Goal: Transaction & Acquisition: Purchase product/service

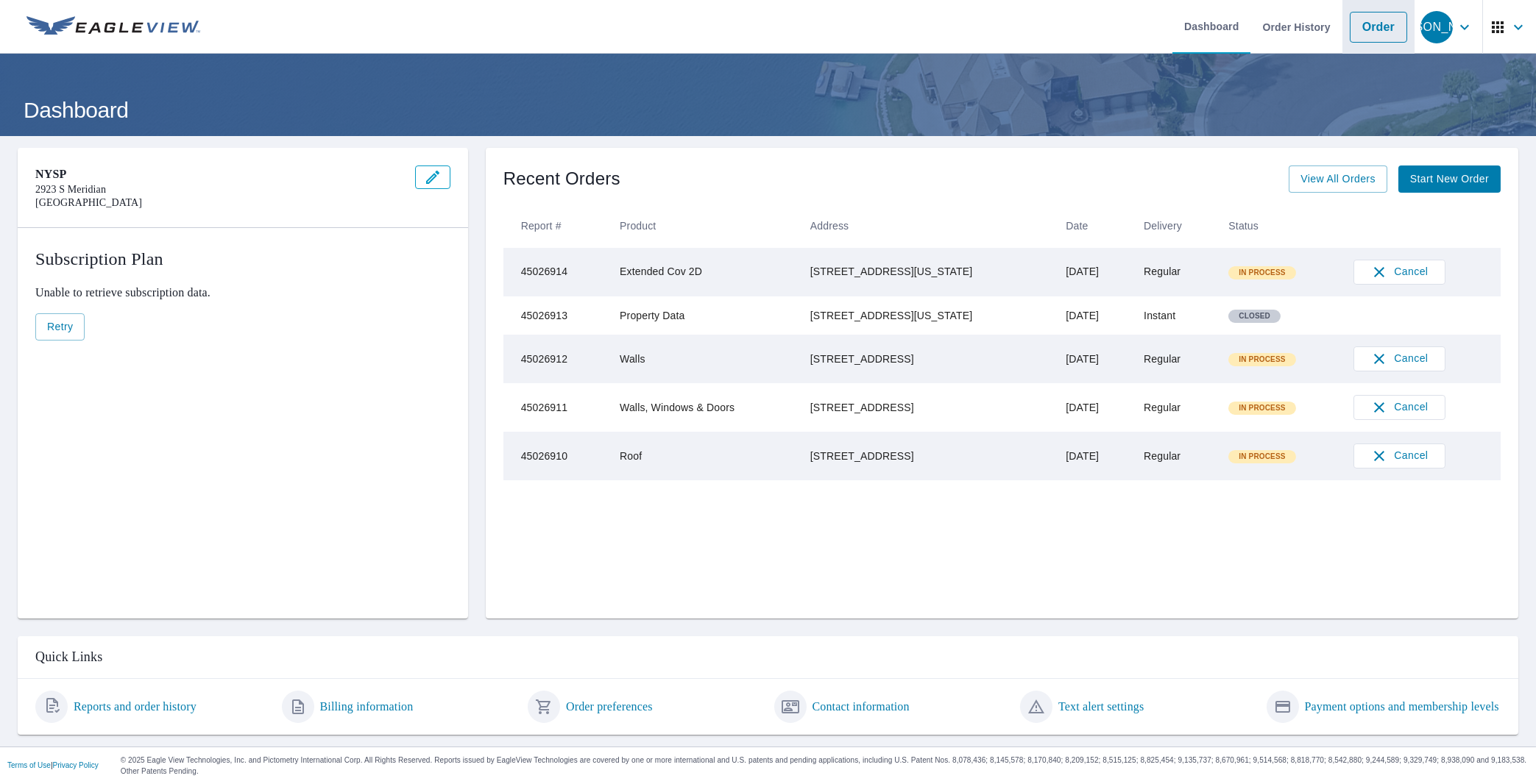
click at [1365, 31] on link "Order" at bounding box center [1377, 27] width 57 height 31
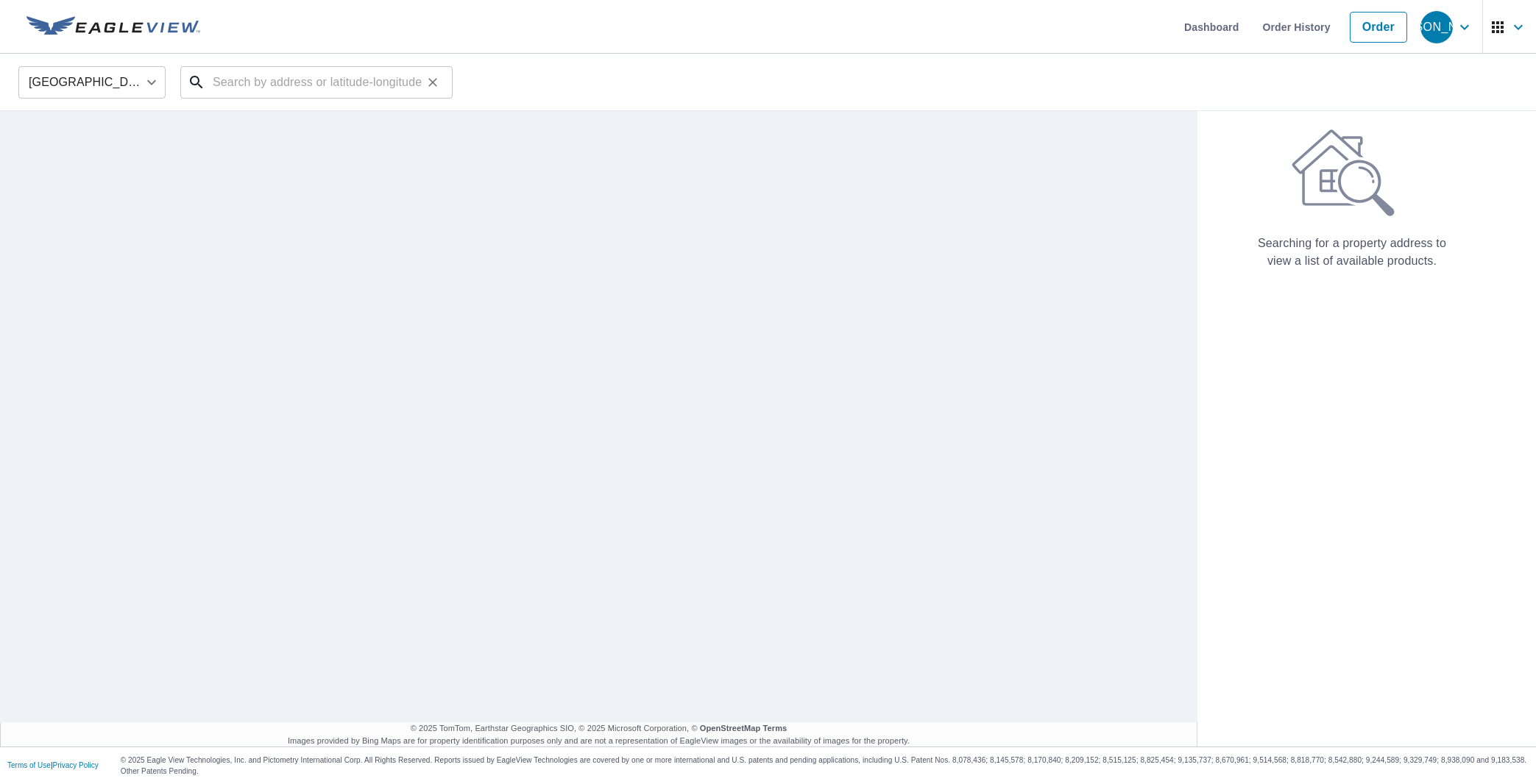
click at [291, 80] on input "text" at bounding box center [317, 82] width 210 height 41
click at [313, 81] on input "text" at bounding box center [317, 82] width 210 height 41
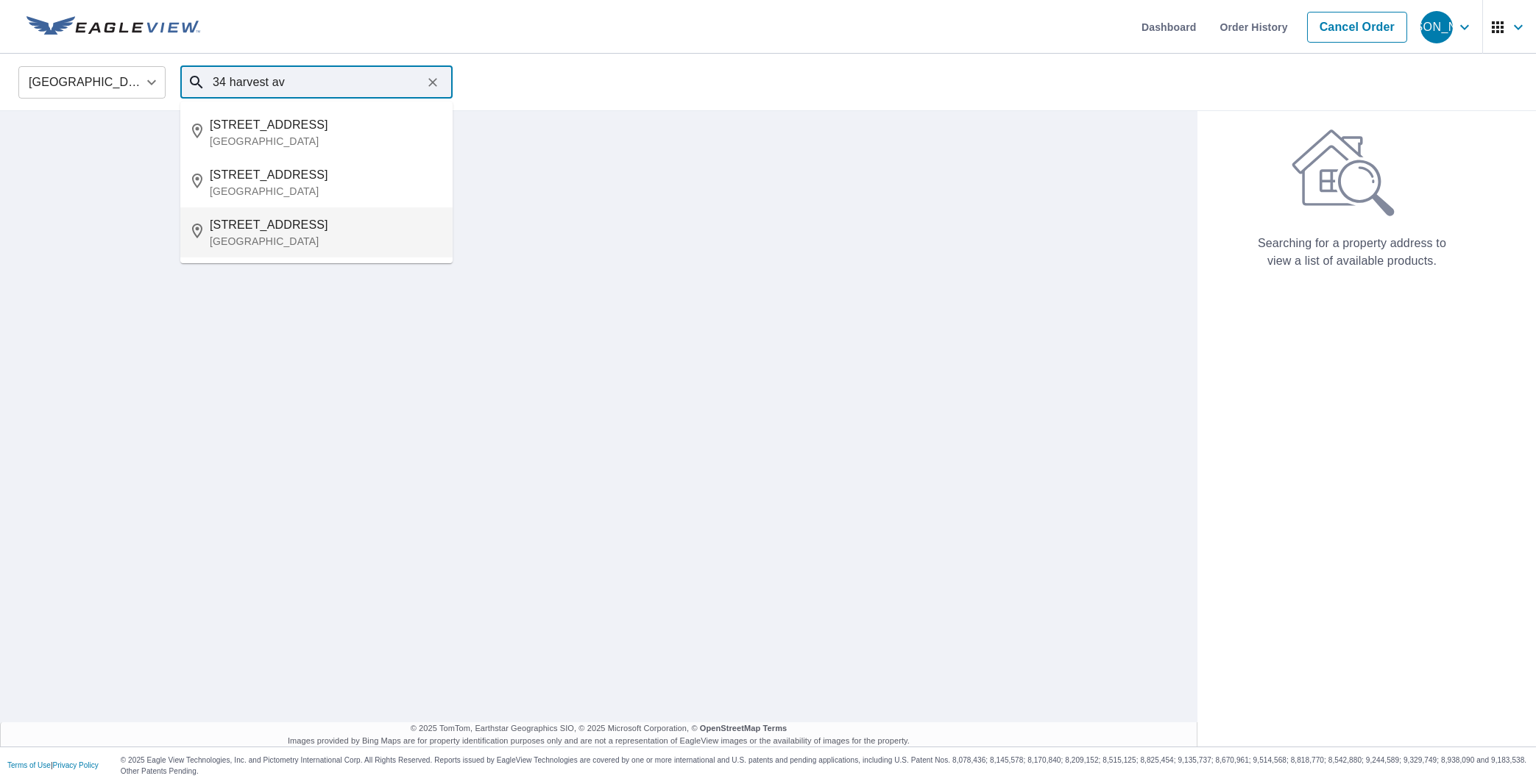
click at [293, 240] on p "[GEOGRAPHIC_DATA]" at bounding box center [325, 242] width 231 height 15
type input "[STREET_ADDRESS]"
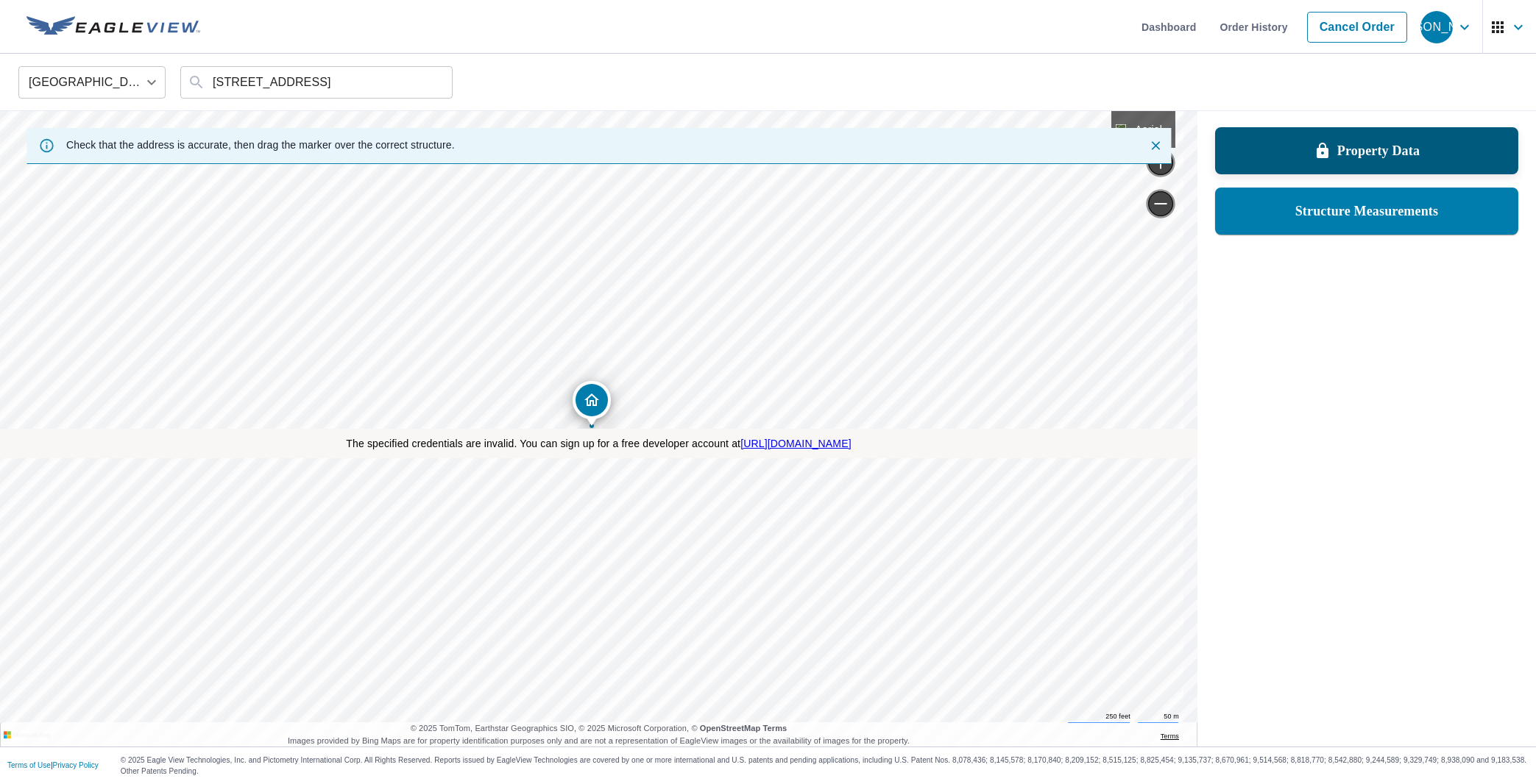
click at [1350, 155] on p "Property Data" at bounding box center [1378, 150] width 82 height 18
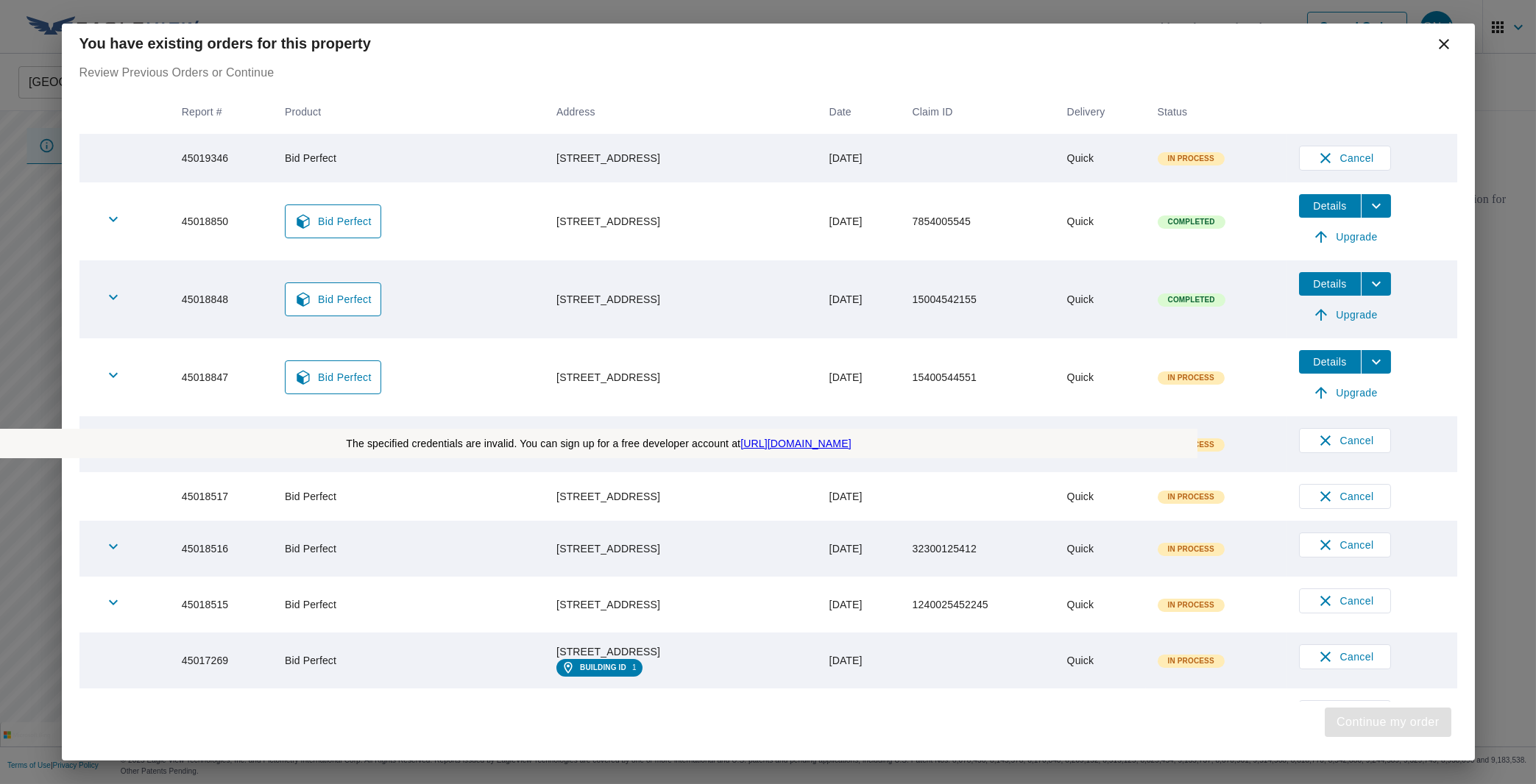
click at [1380, 720] on span "Continue my order" at bounding box center [1388, 722] width 103 height 21
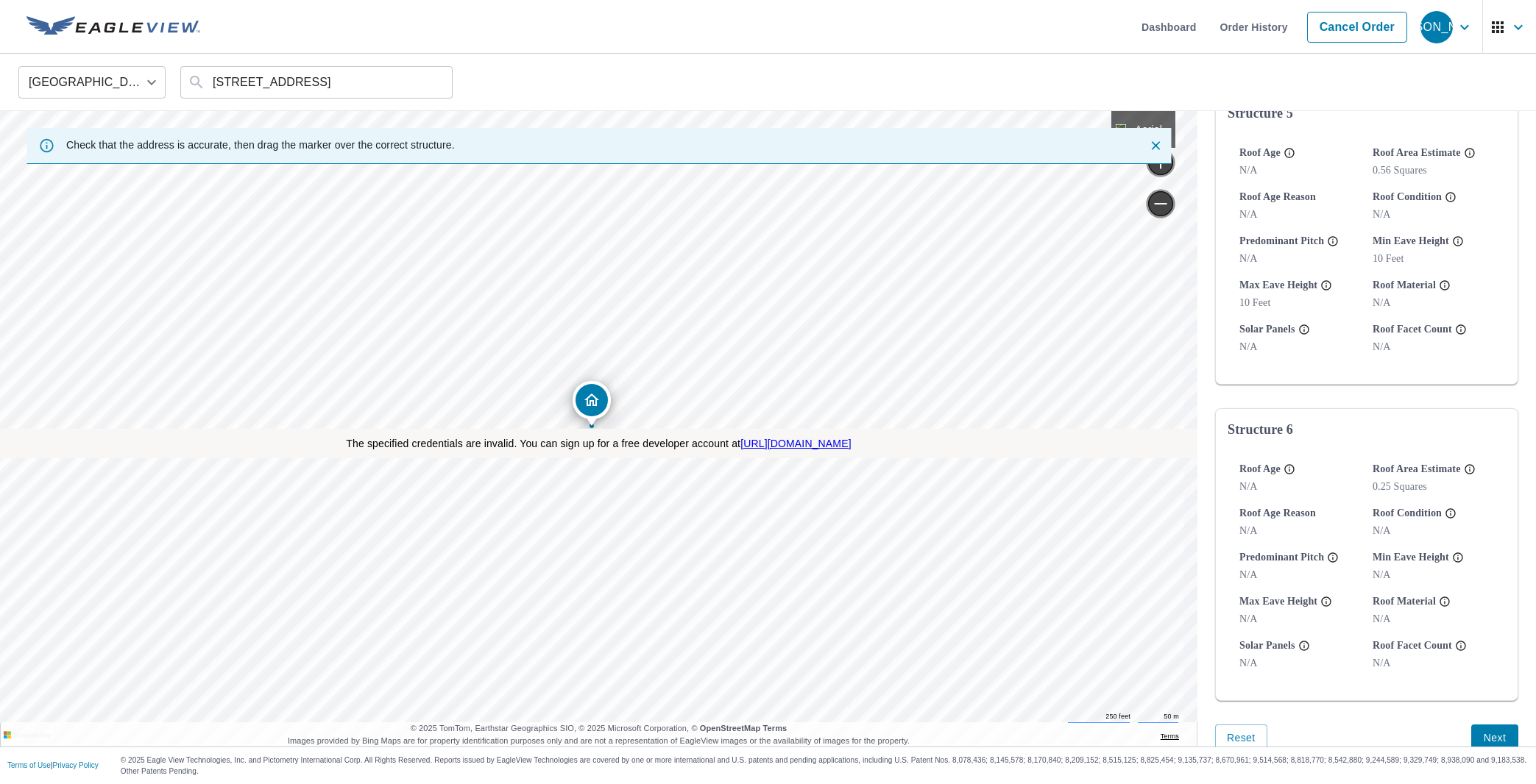
scroll to position [1521, 0]
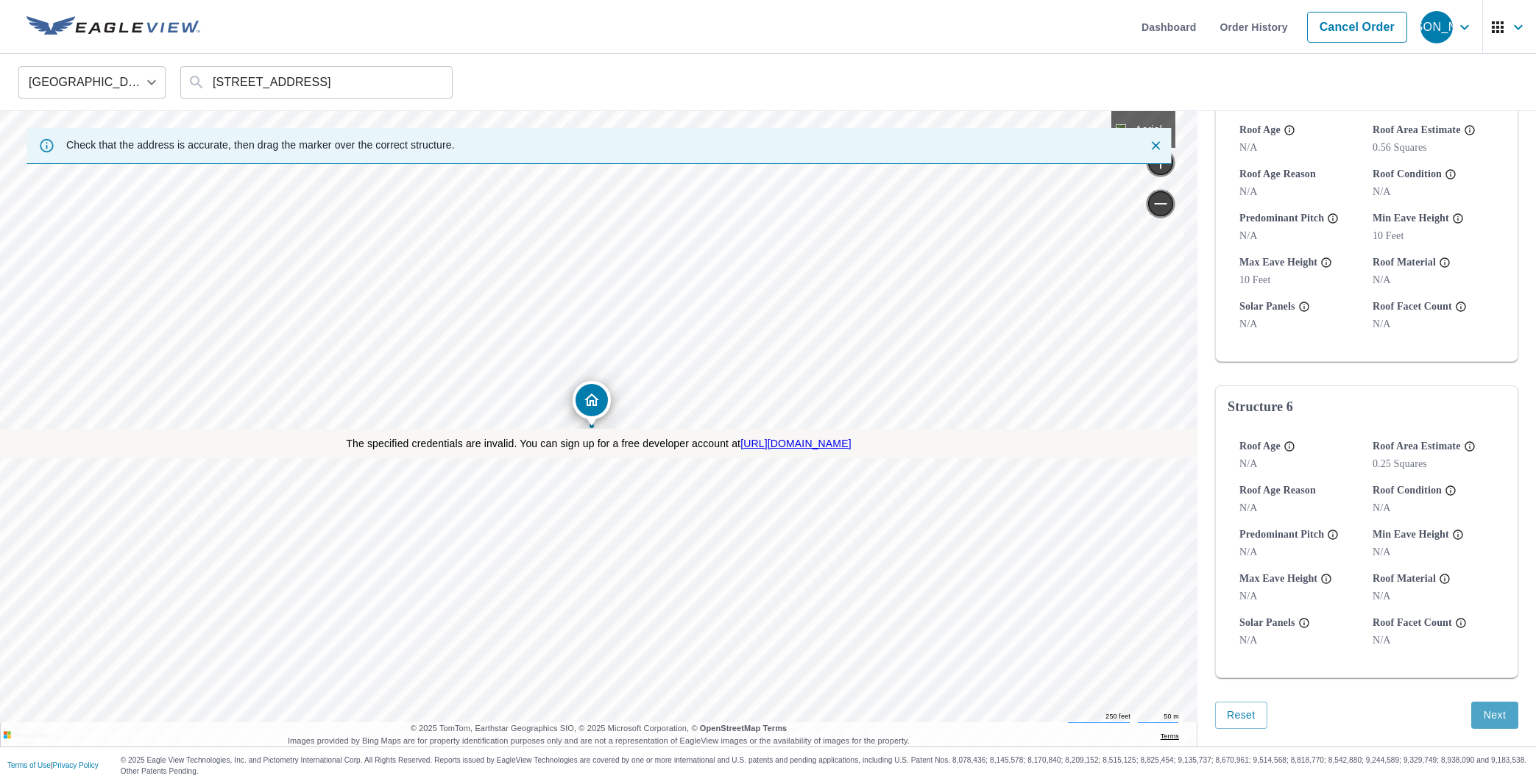
click at [1483, 717] on span "Next" at bounding box center [1494, 716] width 23 height 19
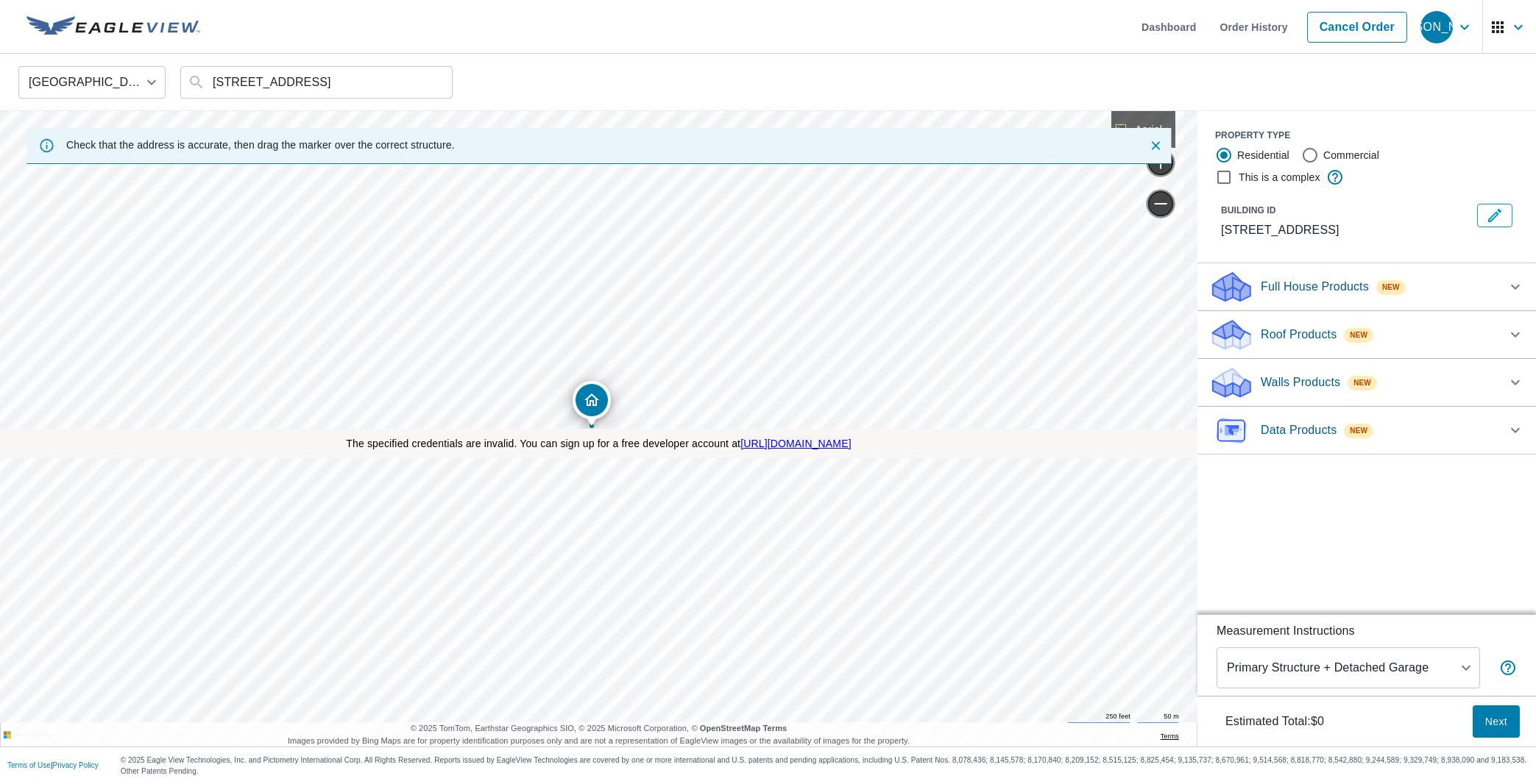
click at [1261, 427] on p "Data Products" at bounding box center [1298, 430] width 76 height 18
click at [1209, 470] on input "Property Data $5" at bounding box center [1220, 468] width 22 height 18
checkbox input "true"
type input "5"
click at [1360, 675] on body "[PERSON_NAME] [PERSON_NAME] Skip Nav Dashboard Order History Cancel Order JO Un…" at bounding box center [768, 392] width 1536 height 784
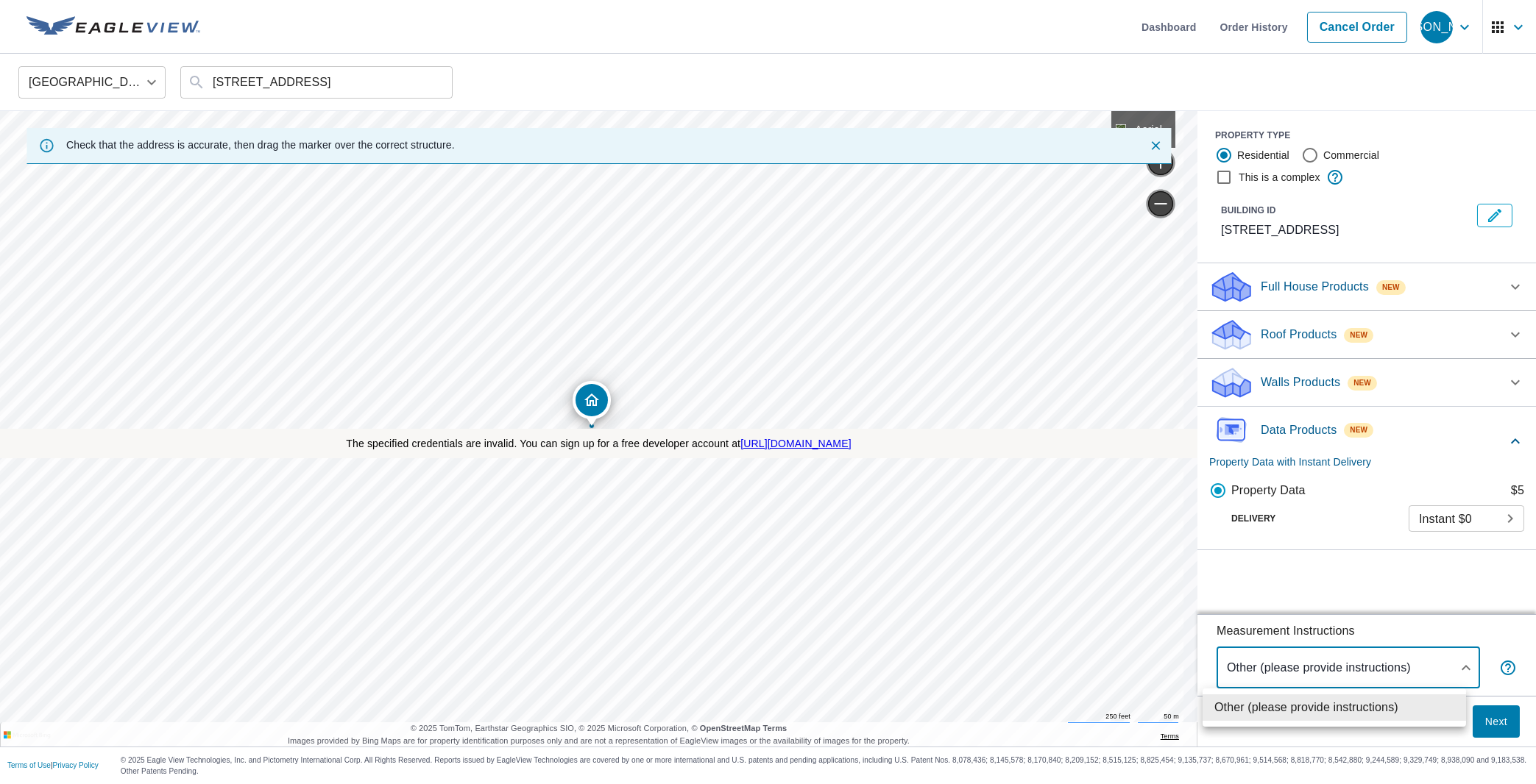
click at [1346, 711] on li "Other (please provide instructions)" at bounding box center [1334, 707] width 263 height 26
click at [1484, 720] on span "Next" at bounding box center [1495, 722] width 23 height 19
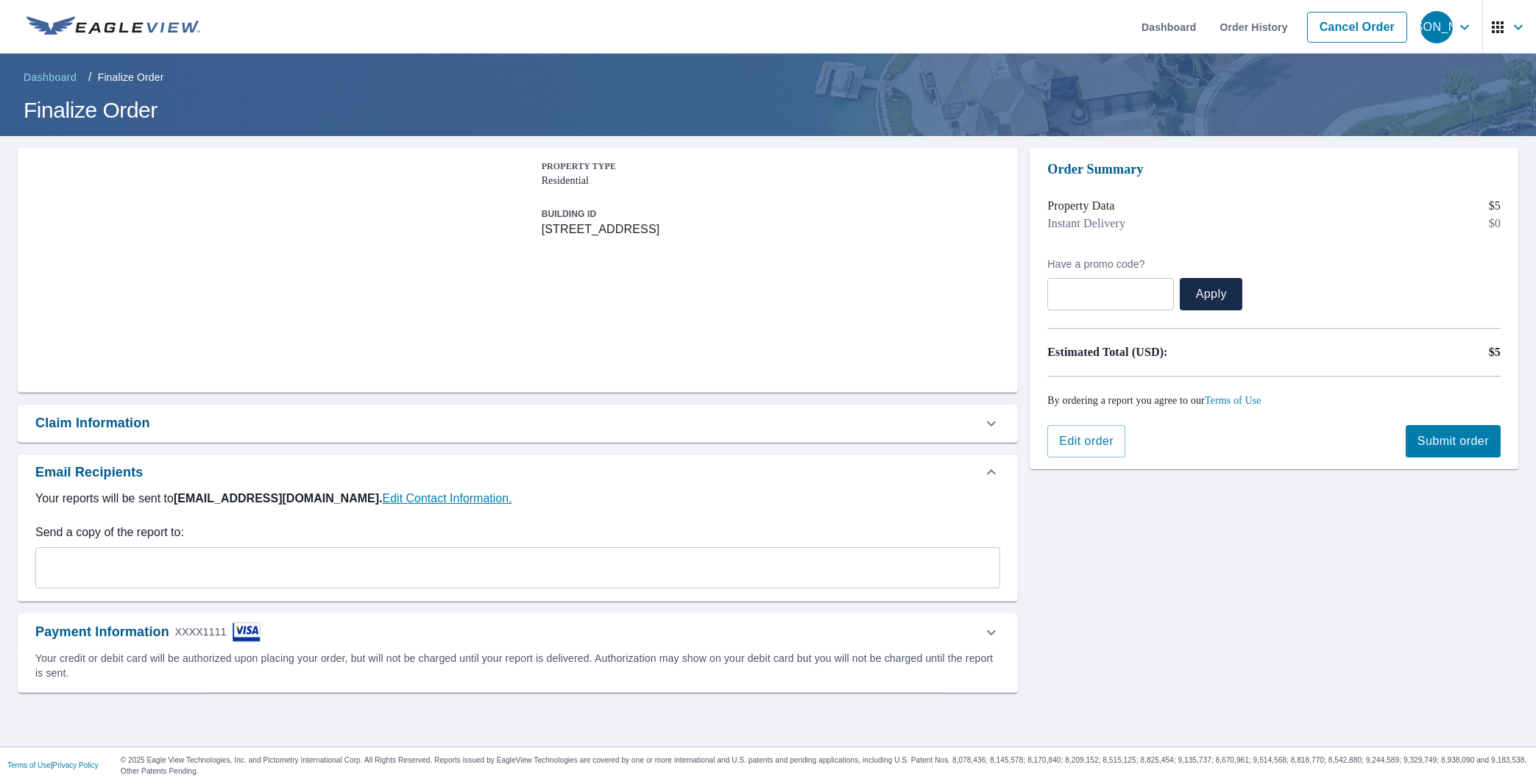
click at [141, 408] on div "Claim Information" at bounding box center [517, 423] width 1000 height 37
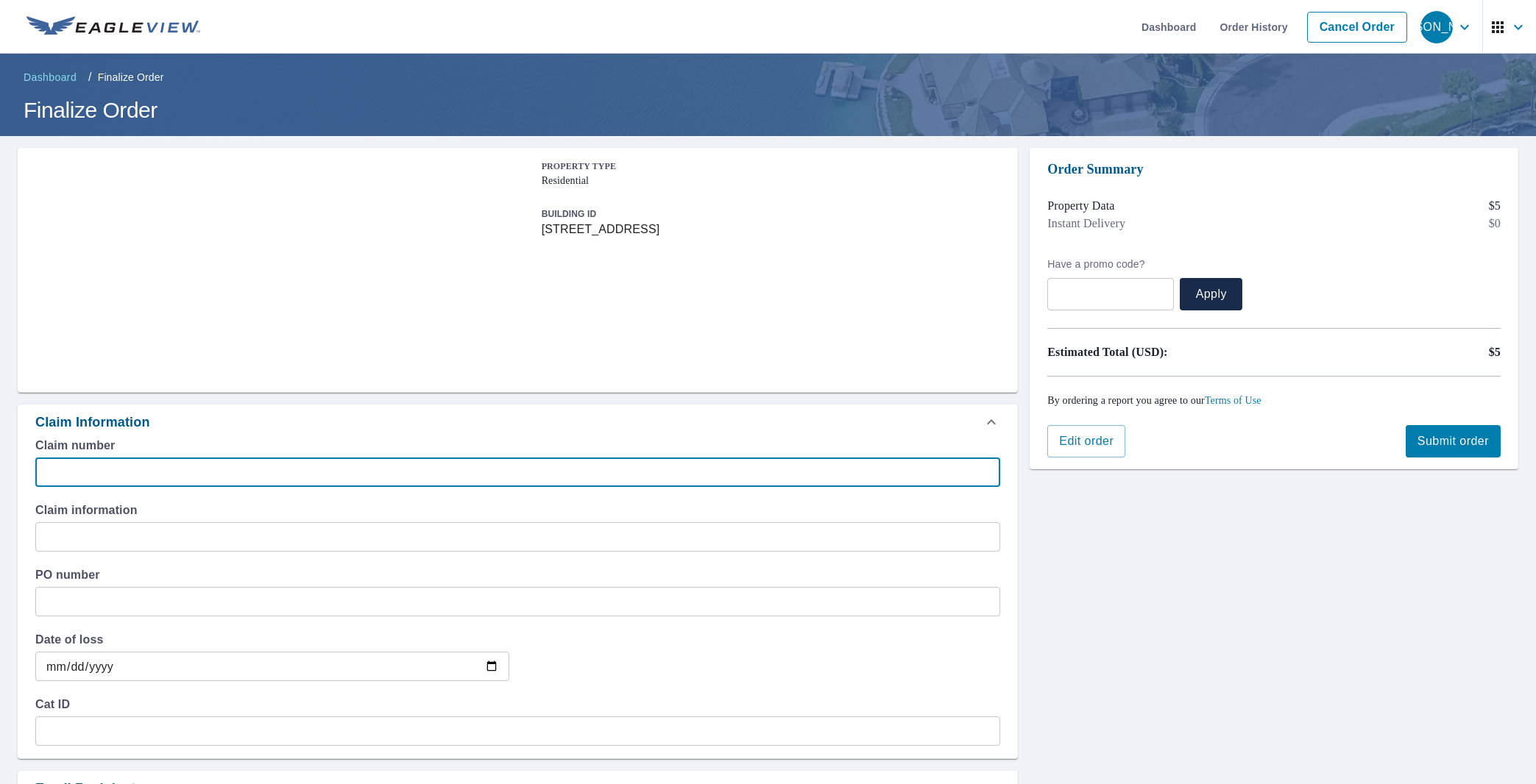
click at [172, 470] on input "text" at bounding box center [517, 472] width 965 height 30
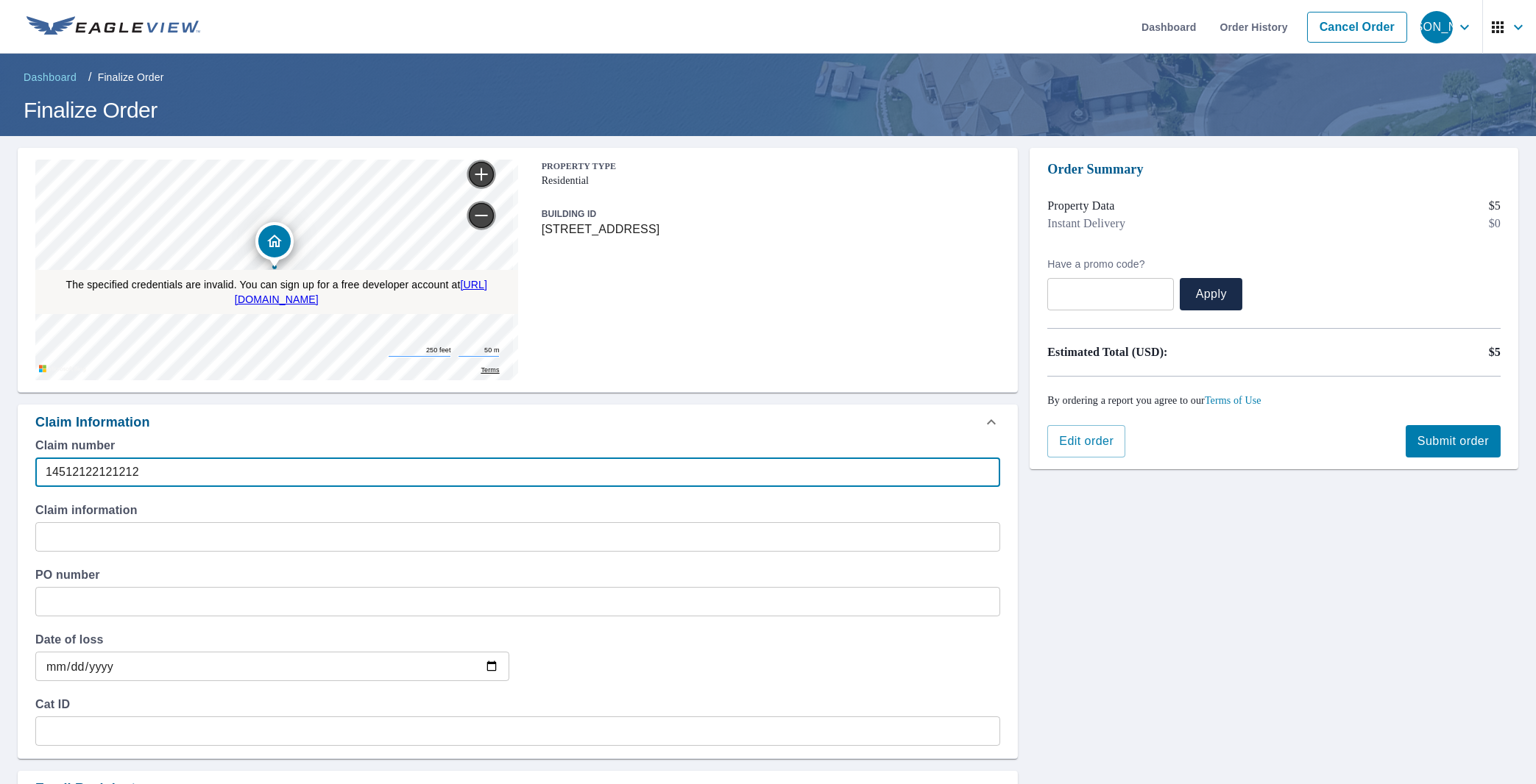
type input "14512122121212"
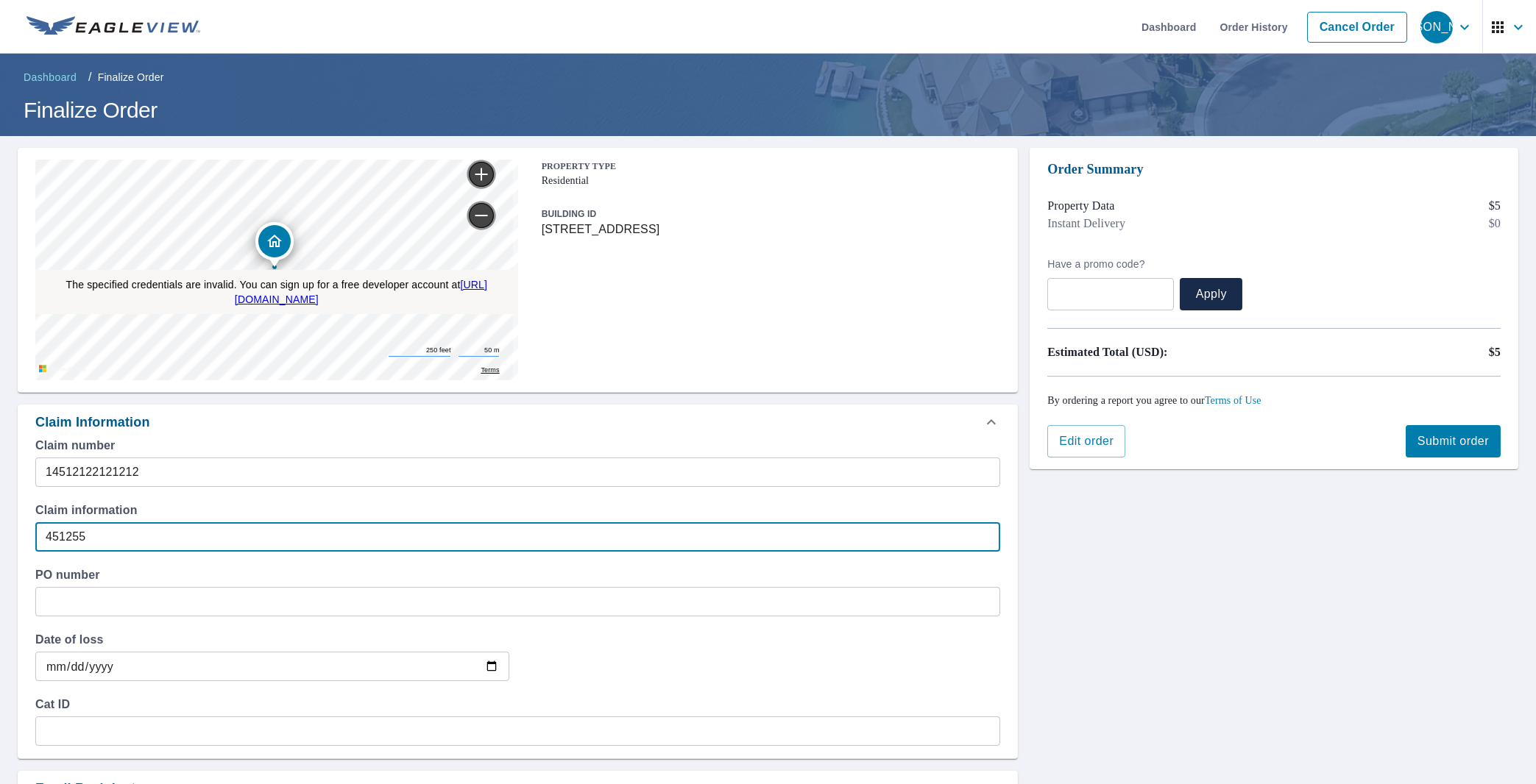
type input "451255"
click at [1449, 442] on span "Submit order" at bounding box center [1453, 441] width 71 height 16
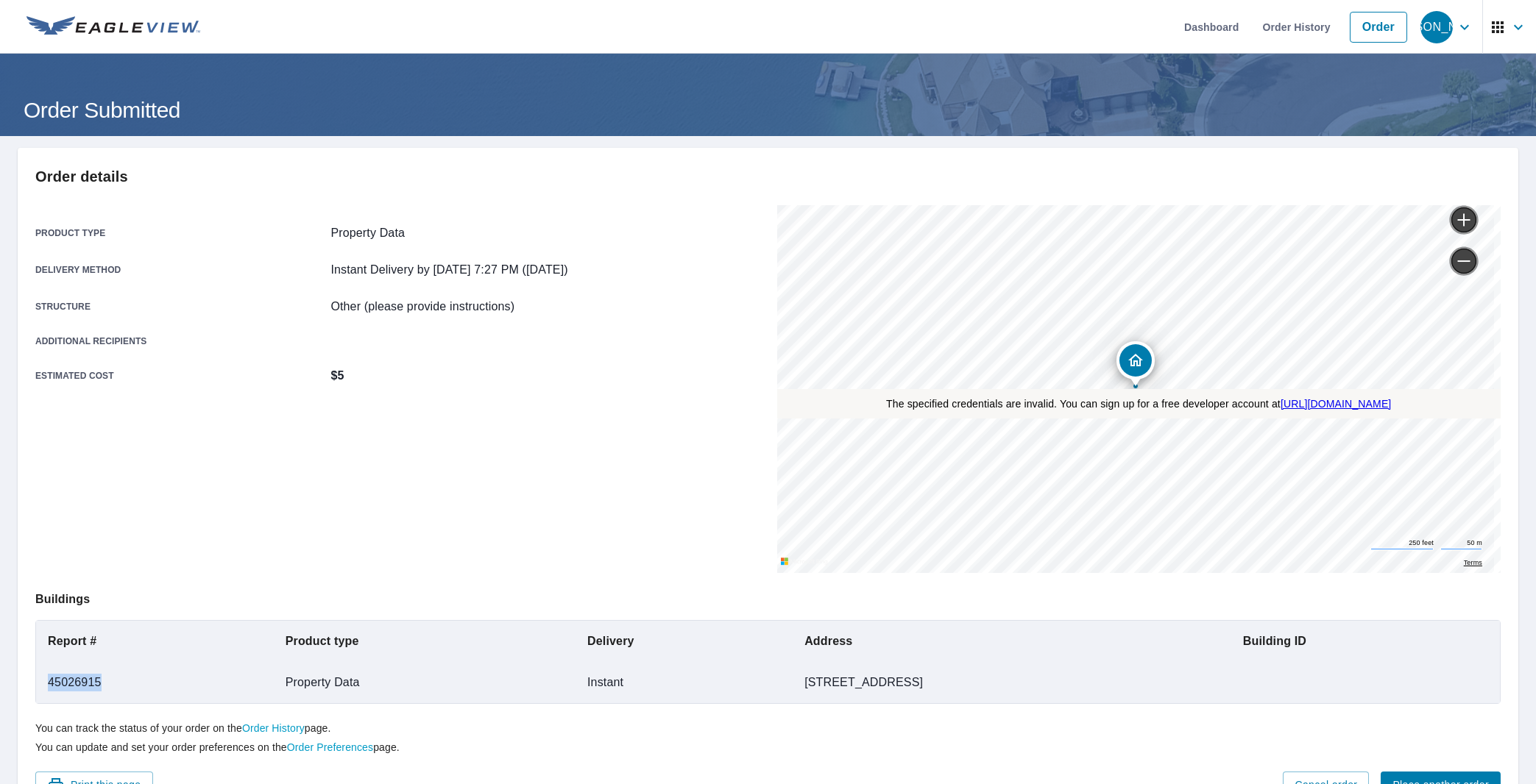
drag, startPoint x: 106, startPoint y: 683, endPoint x: 50, endPoint y: 679, distance: 56.1
click at [50, 679] on td "45026915" at bounding box center [155, 682] width 238 height 41
copy td "45026915"
click at [1279, 95] on h1 "Order Submitted" at bounding box center [768, 110] width 1501 height 30
click at [531, 504] on div "Product type Property Data Delivery method Instant Delivery by [DATE] 7:27 PM (…" at bounding box center [397, 389] width 724 height 368
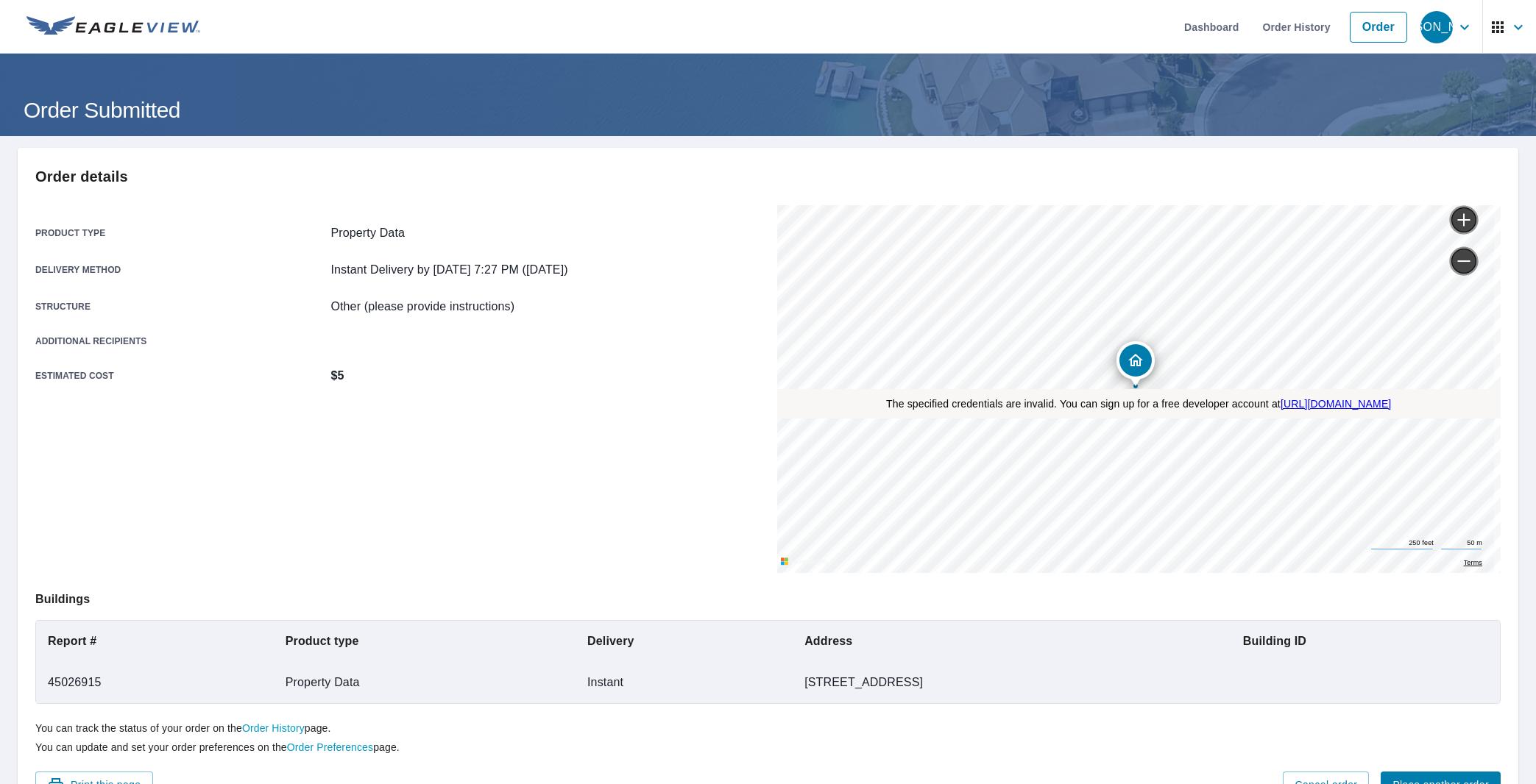
click at [1245, 112] on h1 "Order Submitted" at bounding box center [768, 110] width 1501 height 30
click at [1439, 77] on header "Order Submitted" at bounding box center [768, 95] width 1536 height 82
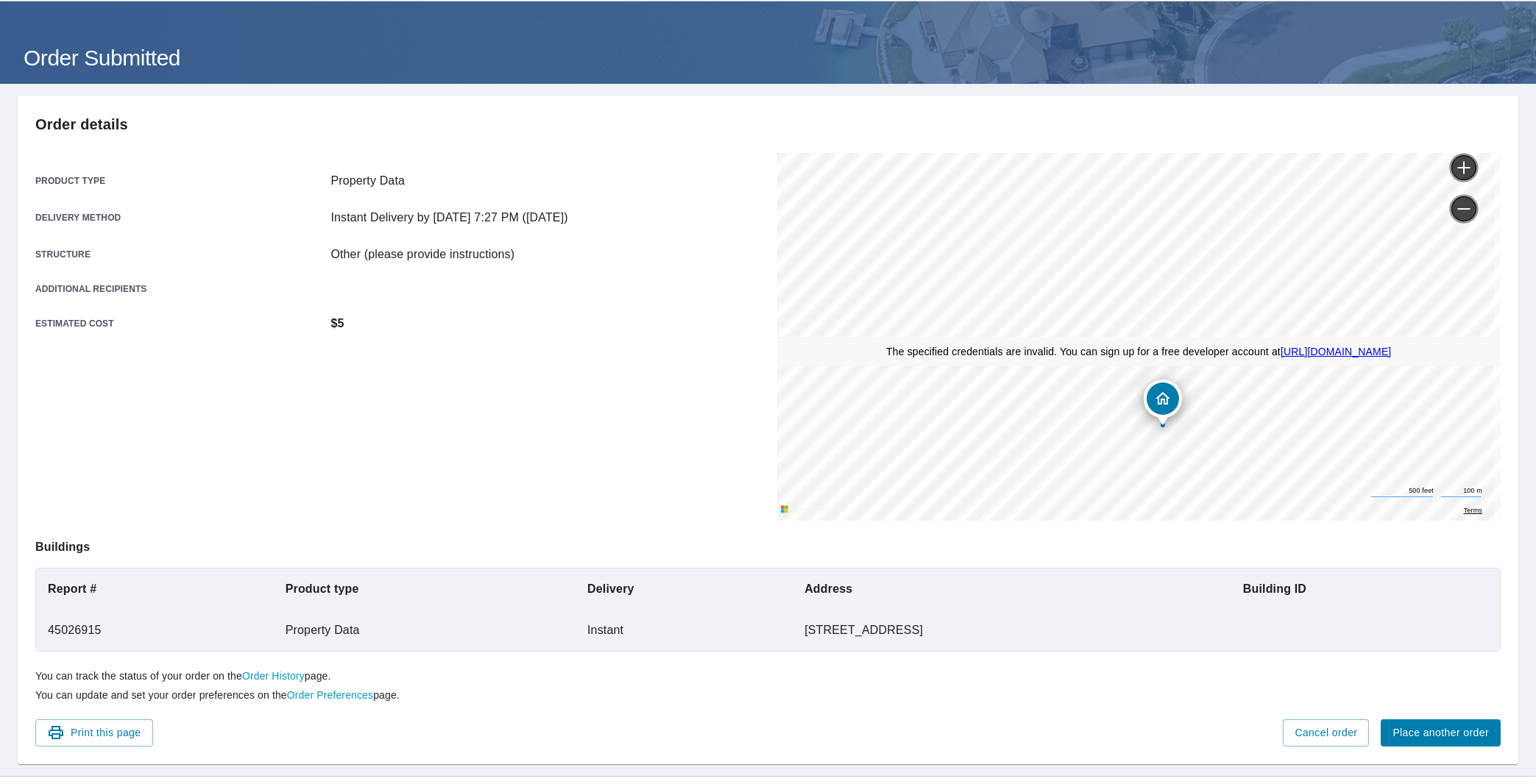
scroll to position [81, 0]
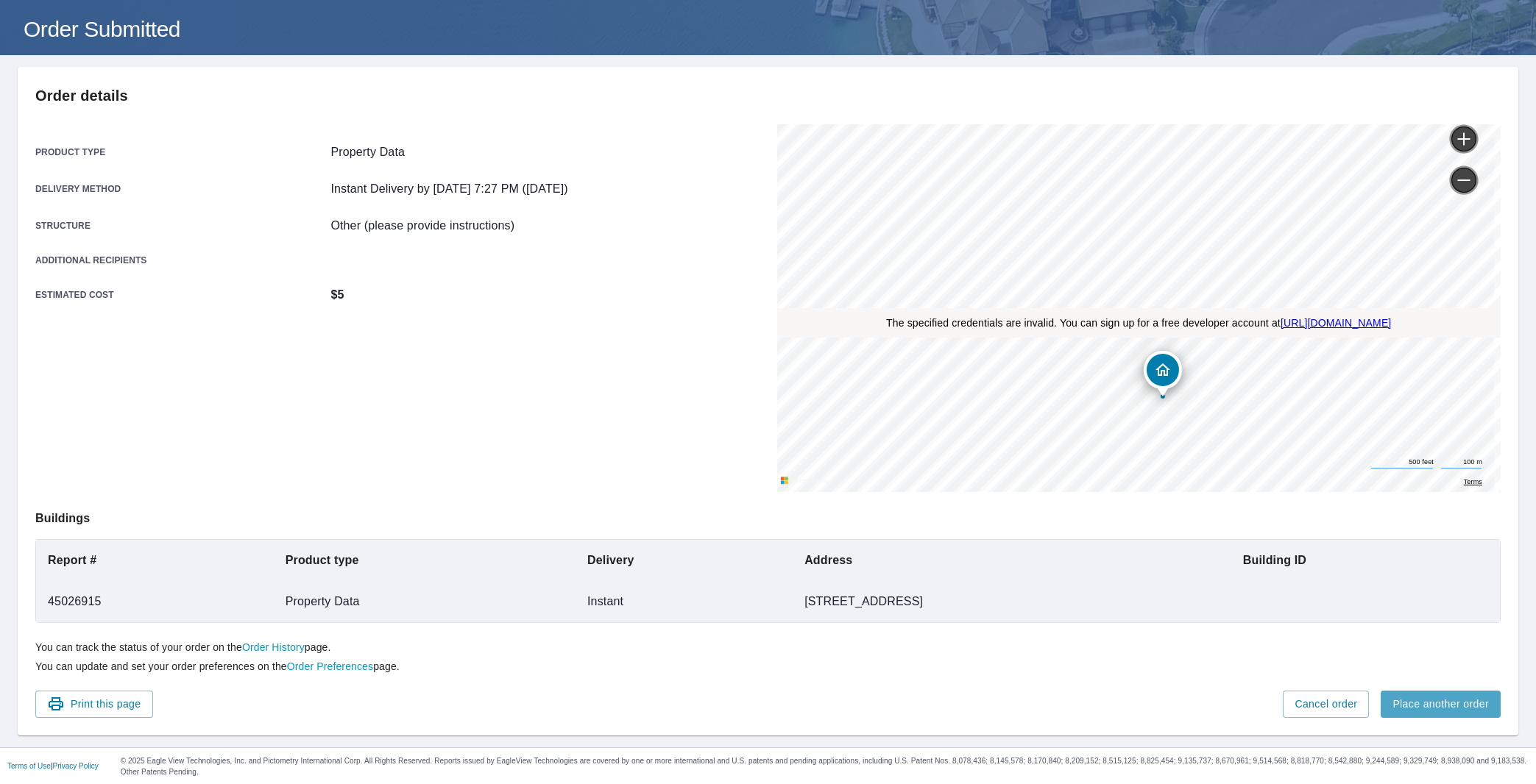
click at [1410, 702] on span "Place another order" at bounding box center [1440, 705] width 96 height 19
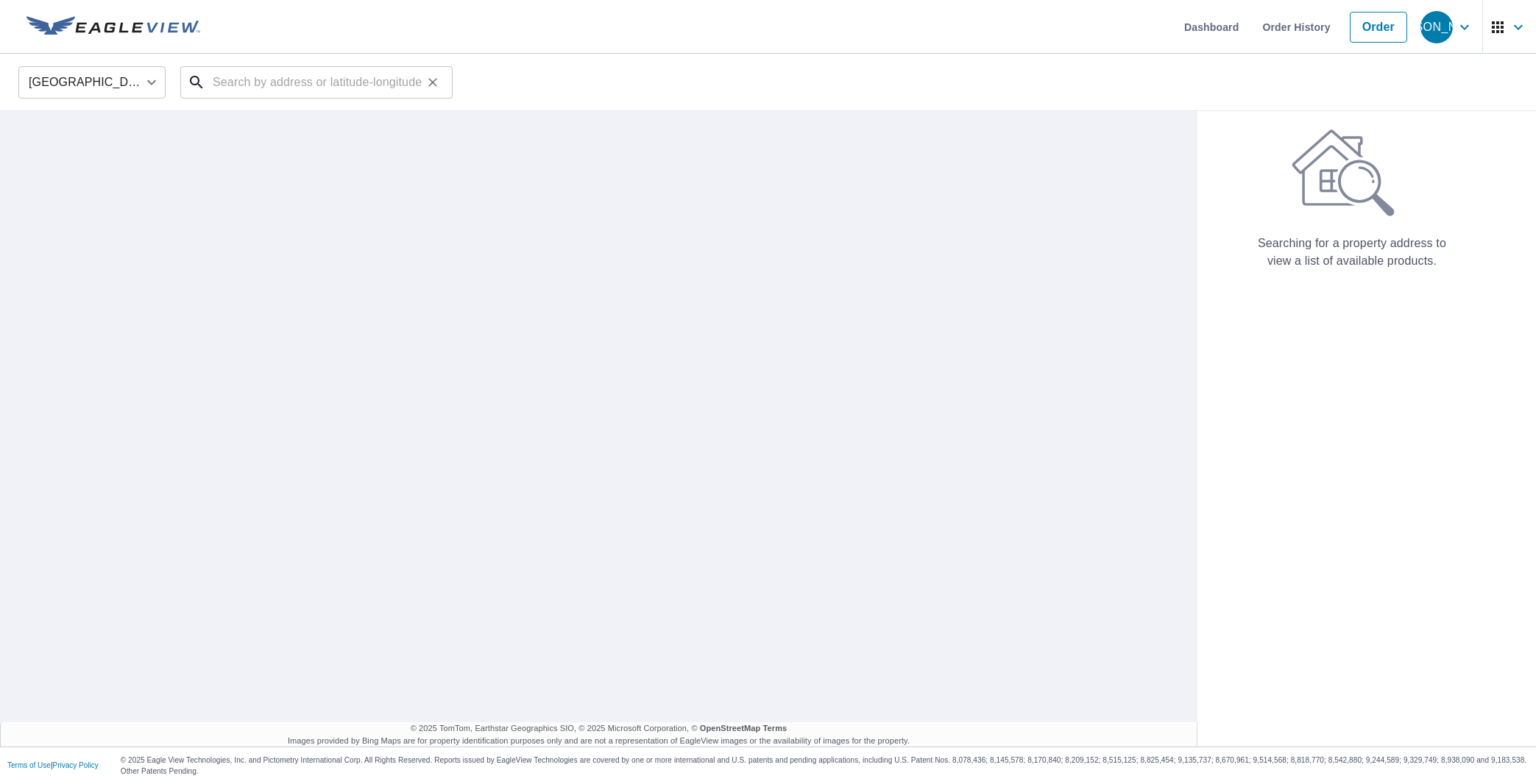
click at [279, 88] on input "text" at bounding box center [317, 82] width 210 height 41
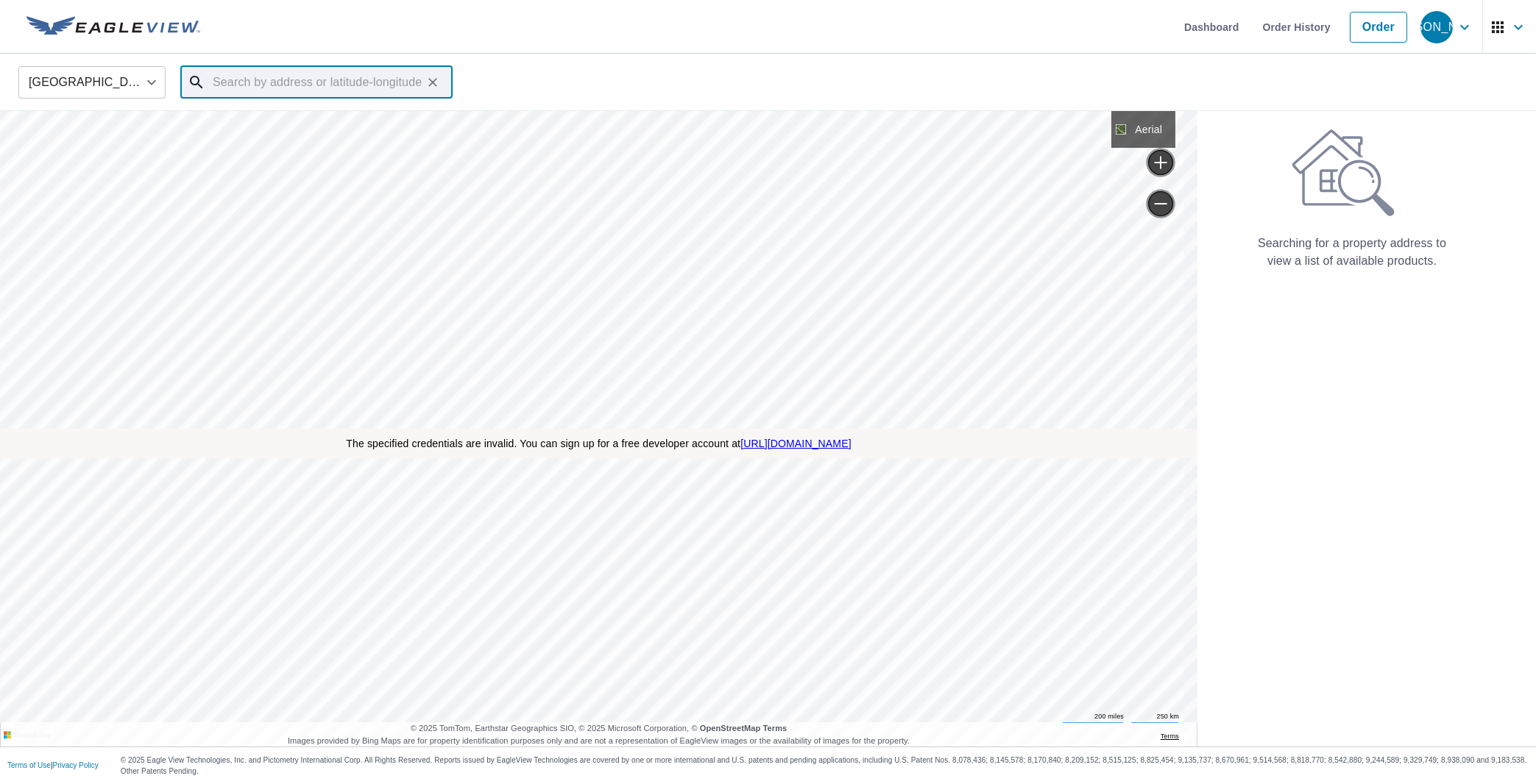
click at [319, 84] on input "text" at bounding box center [317, 82] width 210 height 41
click at [238, 80] on input "text" at bounding box center [317, 82] width 210 height 41
type input "35"
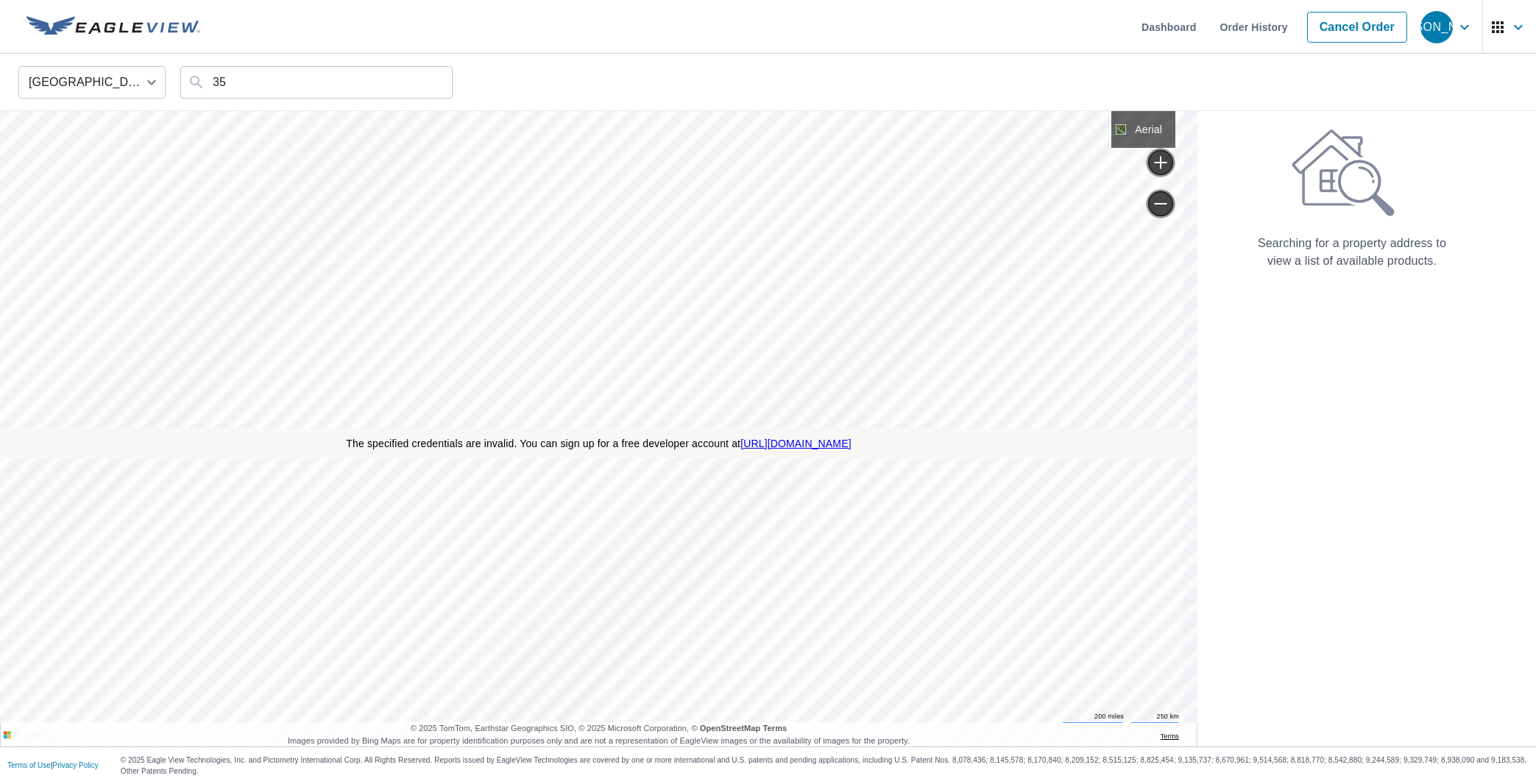
click at [1452, 563] on div "Searching for a property address to view a list of available products." at bounding box center [1351, 428] width 309 height 636
click at [262, 72] on input "35" at bounding box center [317, 82] width 210 height 41
drag, startPoint x: 297, startPoint y: 86, endPoint x: 135, endPoint y: 91, distance: 162.1
click at [213, 91] on input "35" at bounding box center [317, 82] width 210 height 41
click at [268, 81] on input "text" at bounding box center [317, 82] width 210 height 41
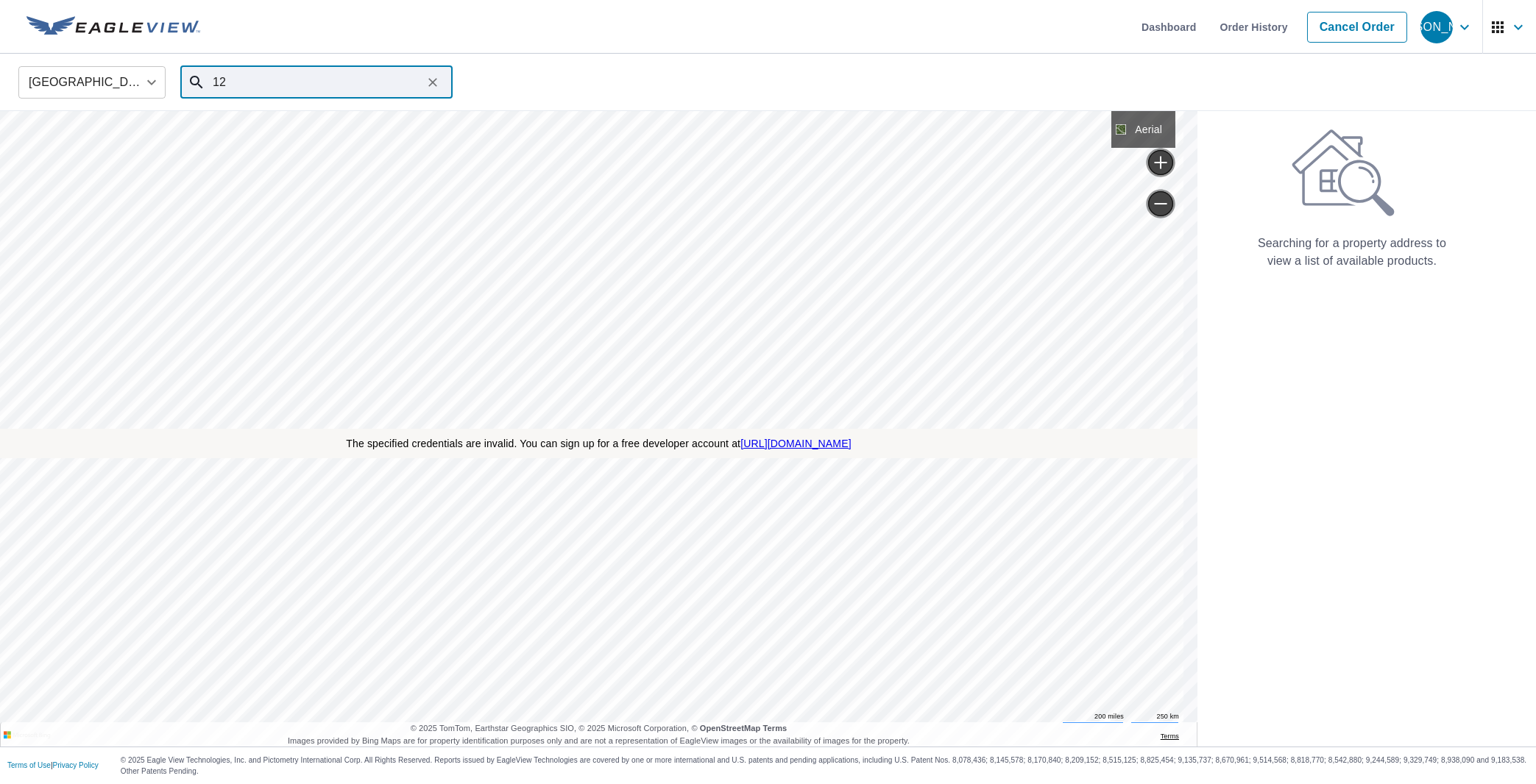
type input "1"
click at [280, 122] on span "[STREET_ADDRESS]" at bounding box center [325, 125] width 231 height 18
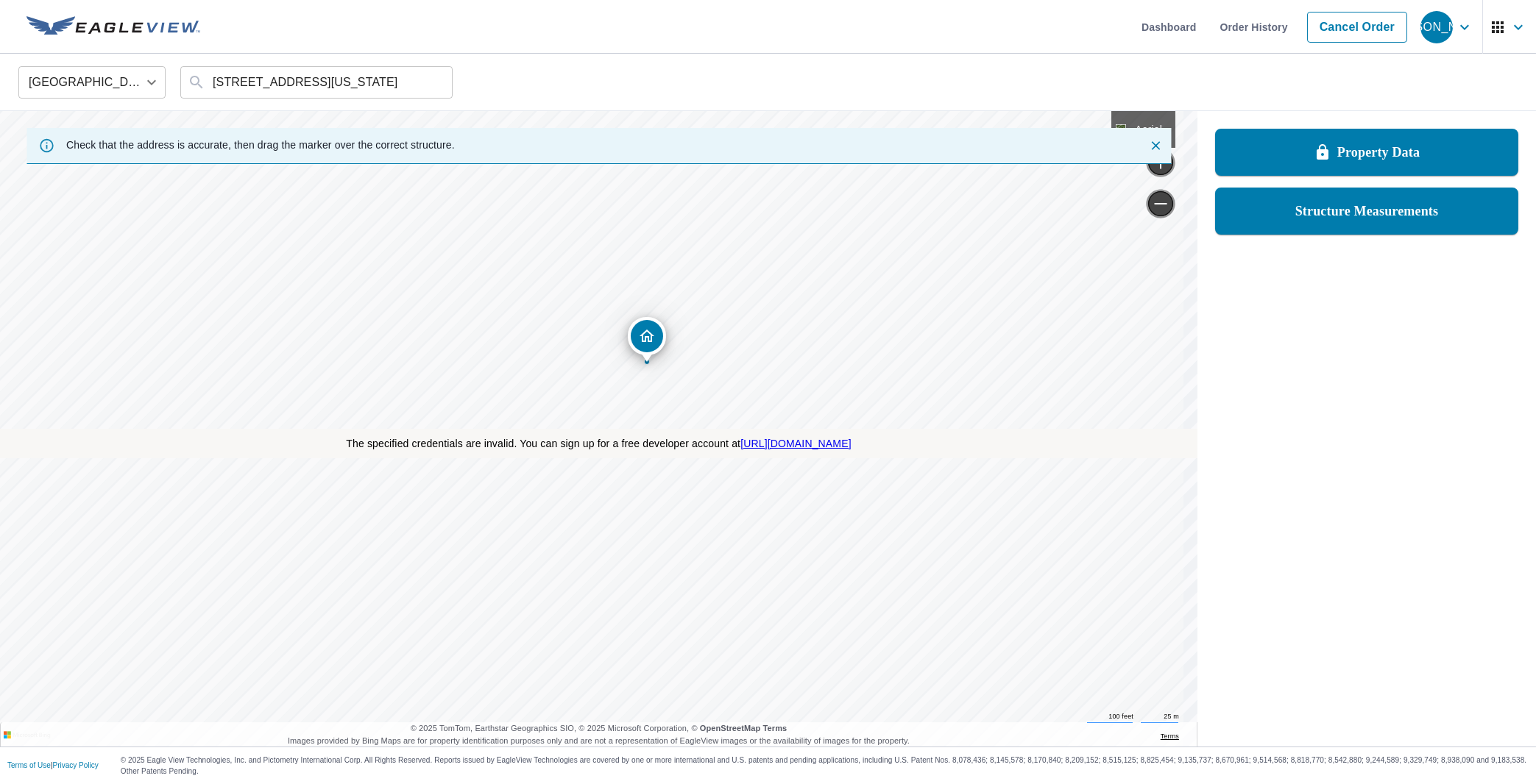
drag, startPoint x: 710, startPoint y: 387, endPoint x: 772, endPoint y: 312, distance: 97.3
click at [0, 111] on div "[STREET_ADDRESS][US_STATE]" at bounding box center [0, 111] width 0 height 0
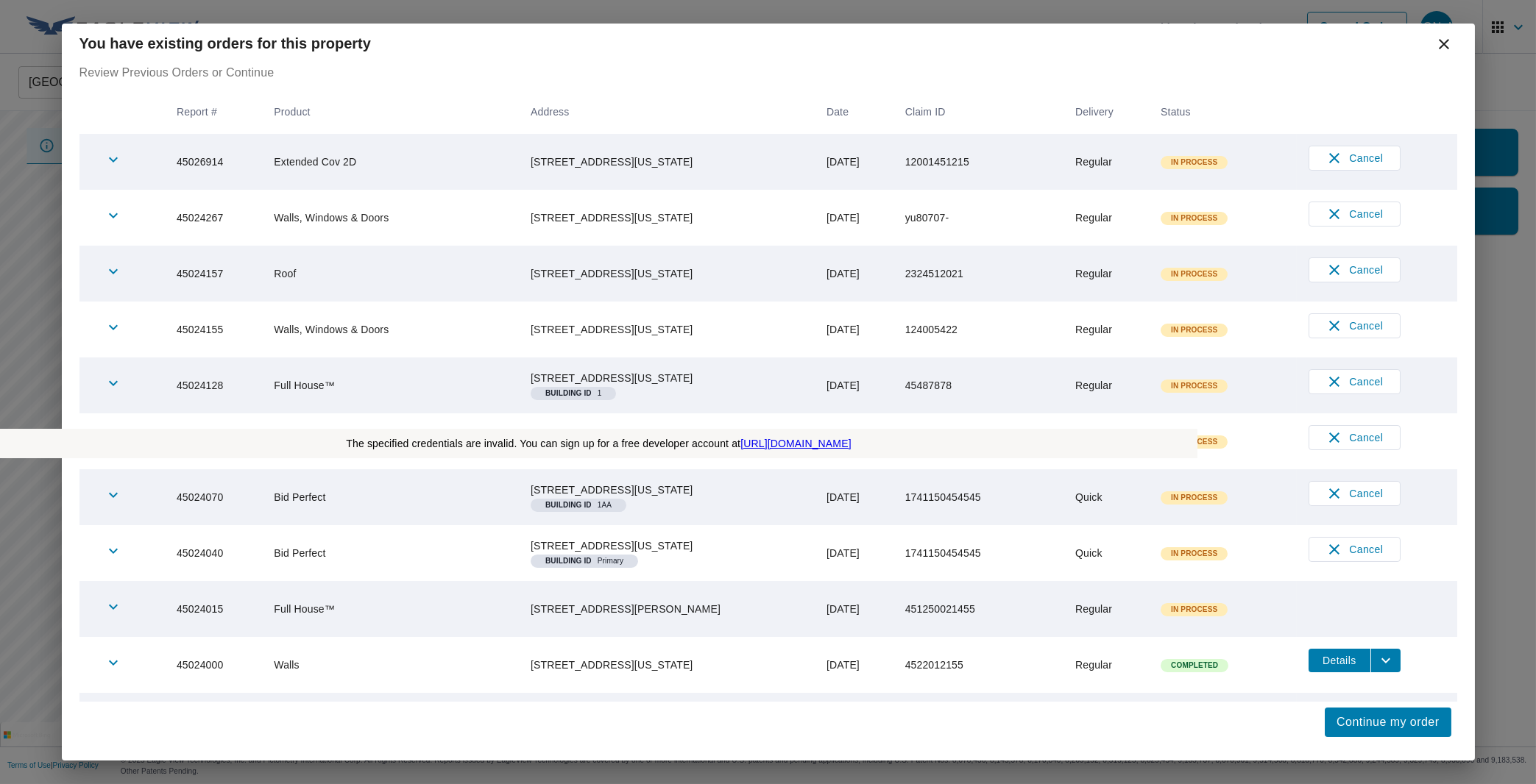
click at [1437, 47] on icon at bounding box center [1444, 44] width 18 height 18
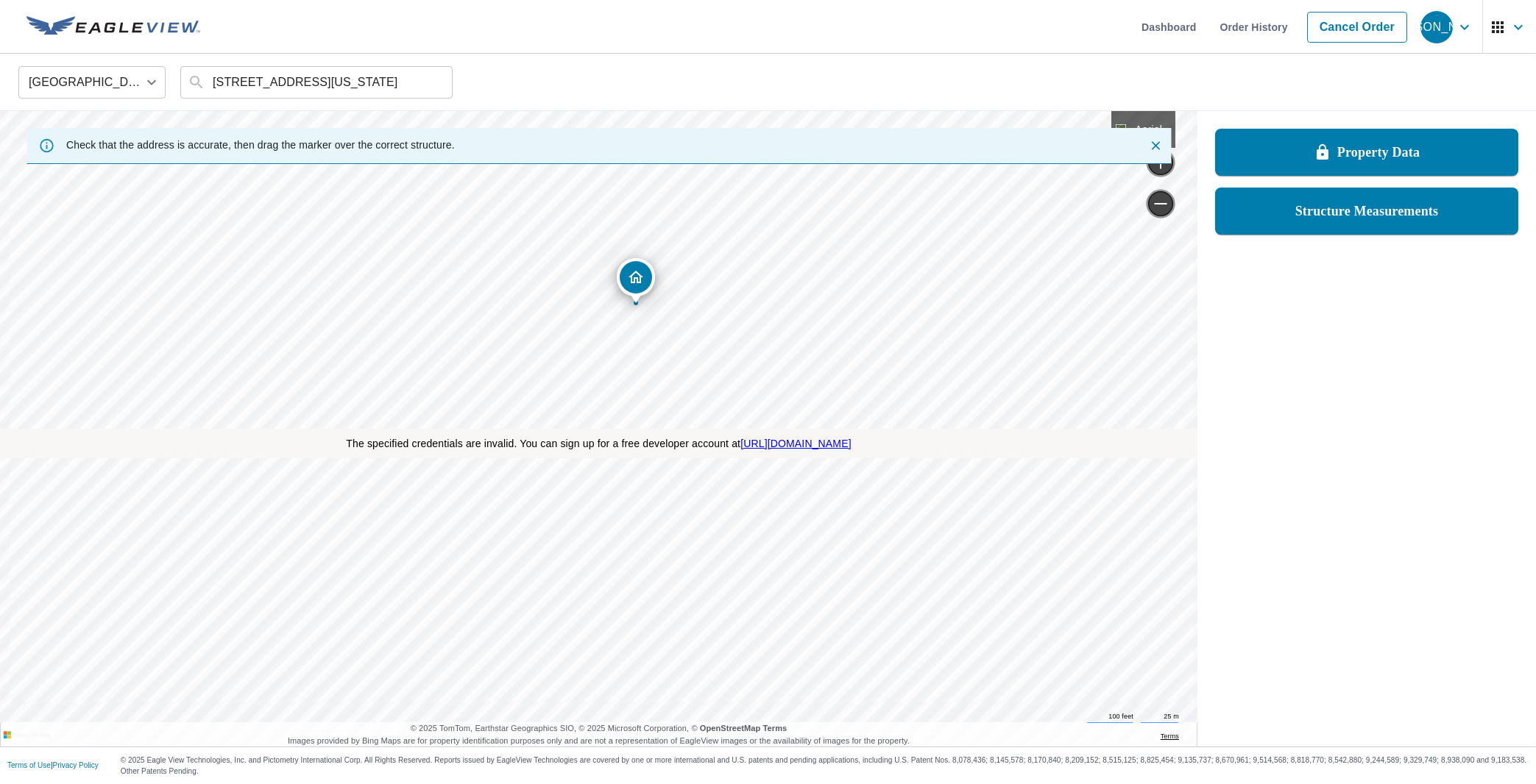
drag, startPoint x: 550, startPoint y: 547, endPoint x: 590, endPoint y: 400, distance: 152.3
click at [0, 111] on div "[STREET_ADDRESS][US_STATE]" at bounding box center [0, 111] width 0 height 0
drag, startPoint x: 627, startPoint y: 255, endPoint x: 569, endPoint y: 248, distance: 58.4
click at [0, 111] on div "[STREET_ADDRESS][US_STATE]" at bounding box center [0, 111] width 0 height 0
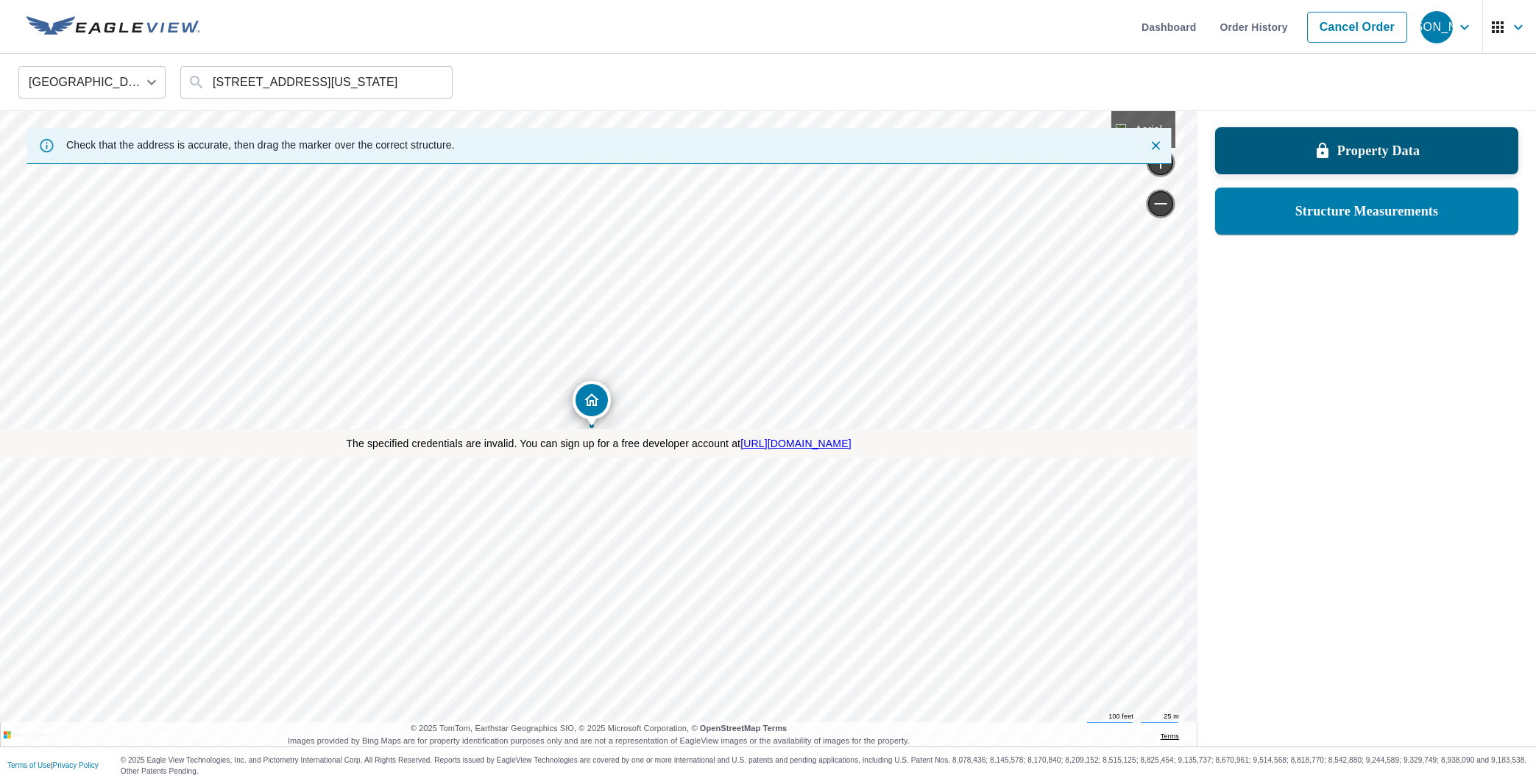
click at [1349, 155] on p "Property Data" at bounding box center [1378, 150] width 82 height 18
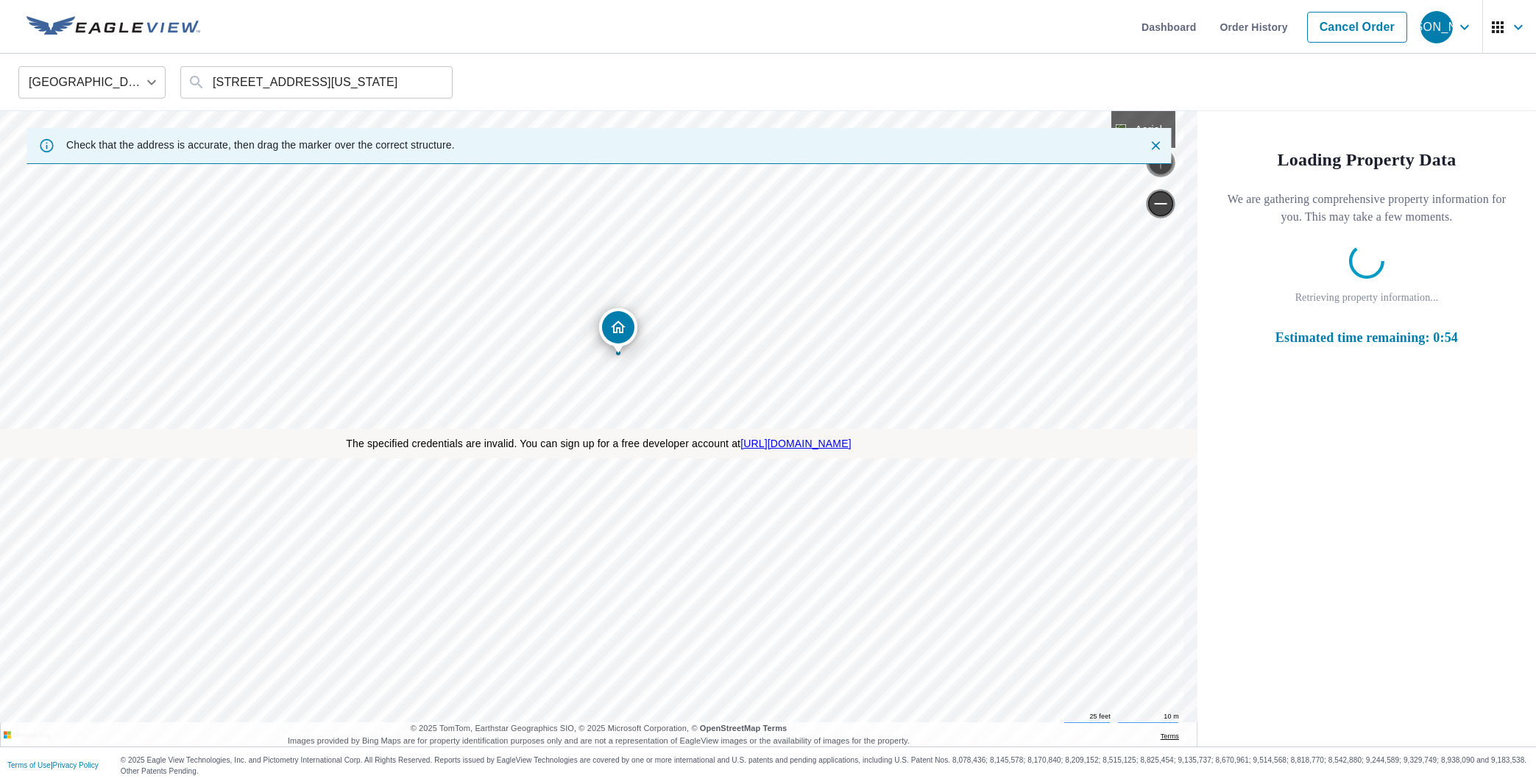
click at [0, 111] on div "[STREET_ADDRESS][US_STATE]" at bounding box center [0, 111] width 0 height 0
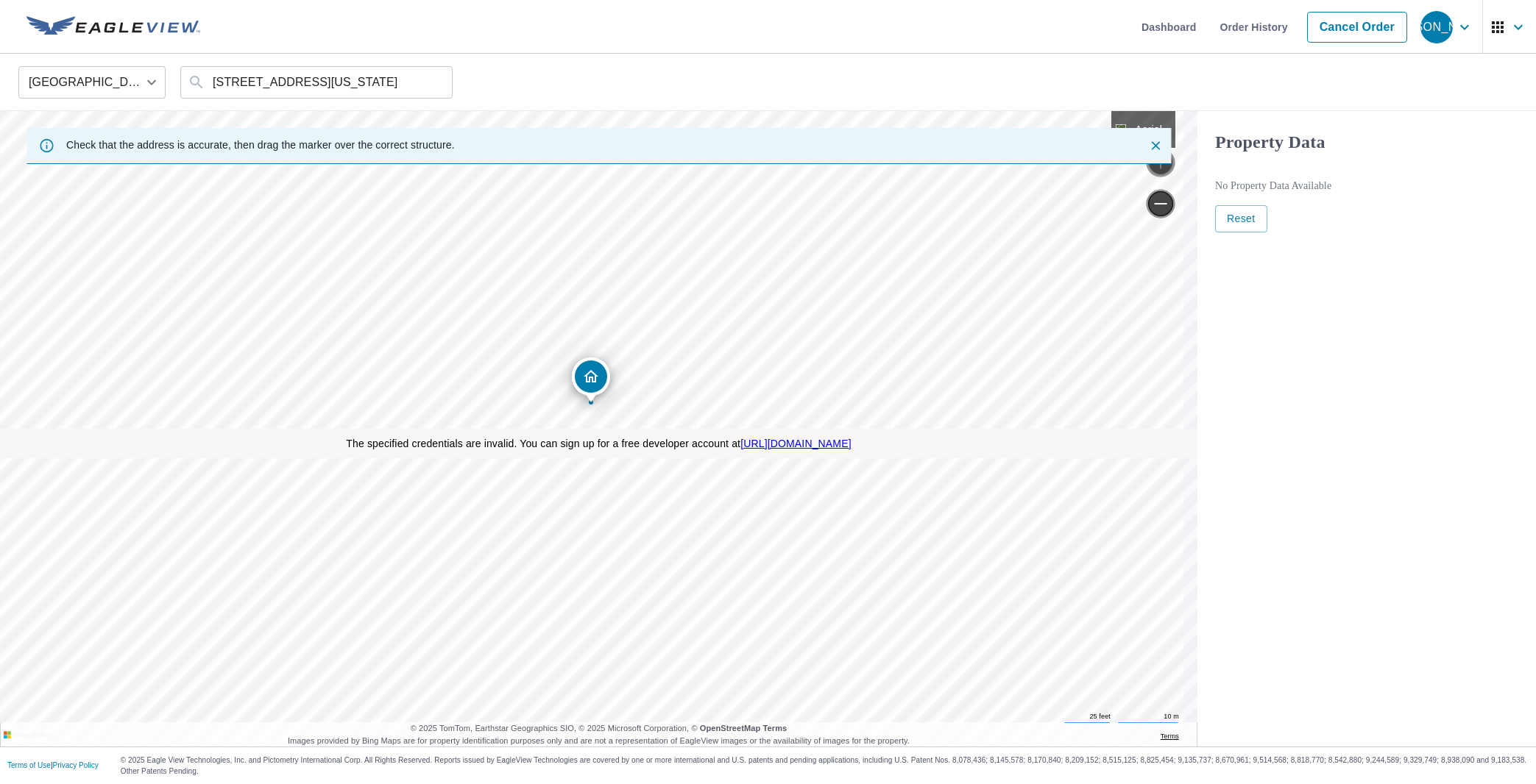
drag, startPoint x: 591, startPoint y: 408, endPoint x: 590, endPoint y: 385, distance: 23.0
click at [0, 111] on div "[STREET_ADDRESS][US_STATE]" at bounding box center [0, 111] width 0 height 0
drag, startPoint x: 606, startPoint y: 488, endPoint x: 600, endPoint y: 436, distance: 52.3
click at [600, 436] on div "The specified credentials are invalid. You can sign up for a free developer acc…" at bounding box center [599, 428] width 1197 height 636
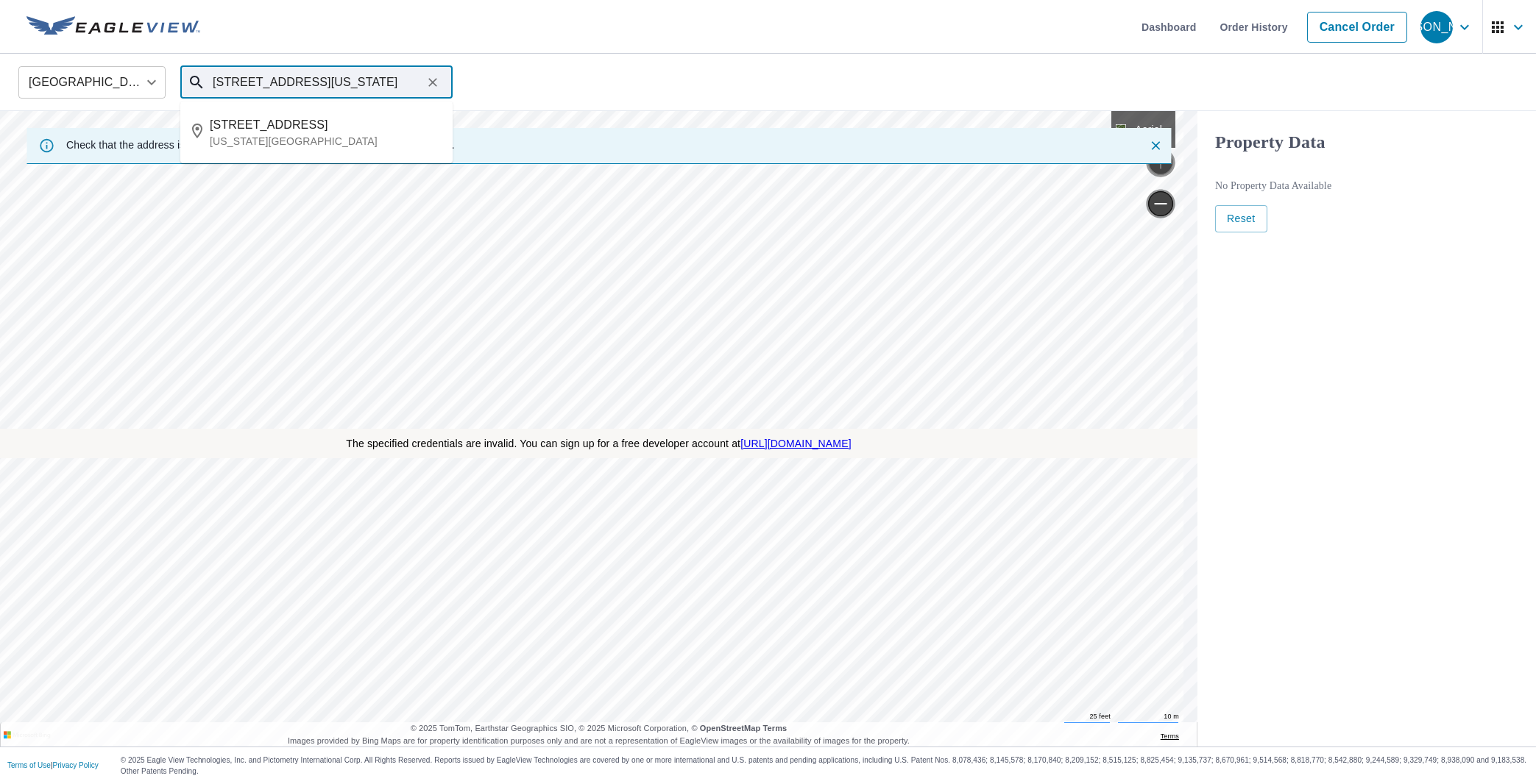
drag, startPoint x: 247, startPoint y: 79, endPoint x: 198, endPoint y: 82, distance: 49.1
click at [213, 82] on input "[STREET_ADDRESS][US_STATE]" at bounding box center [317, 82] width 210 height 41
type input "[STREET_ADDRESS][US_STATE]"
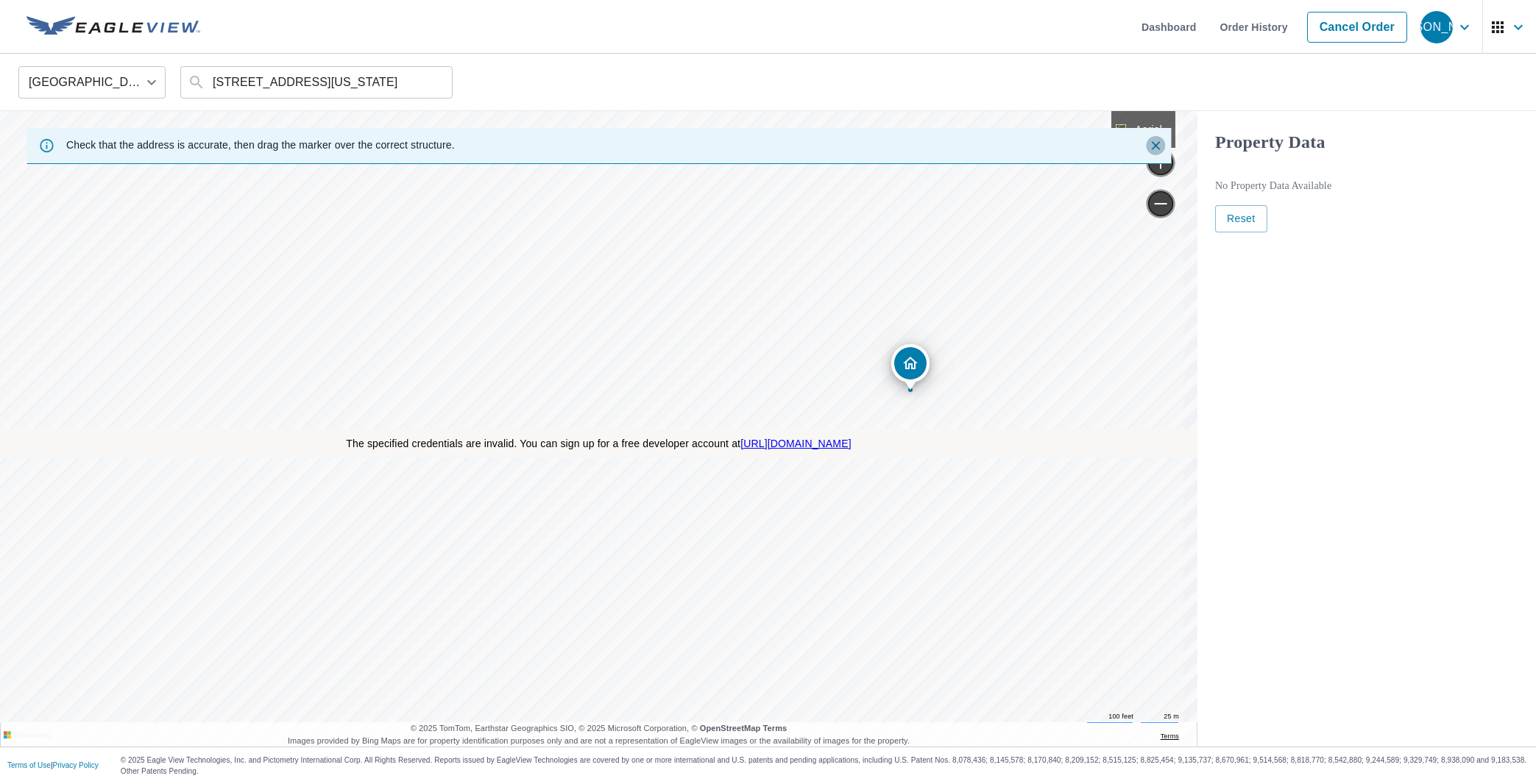
click at [0, 111] on div "[STREET_ADDRESS][US_STATE]" at bounding box center [0, 111] width 0 height 0
click at [1227, 214] on span "Reset" at bounding box center [1241, 219] width 29 height 19
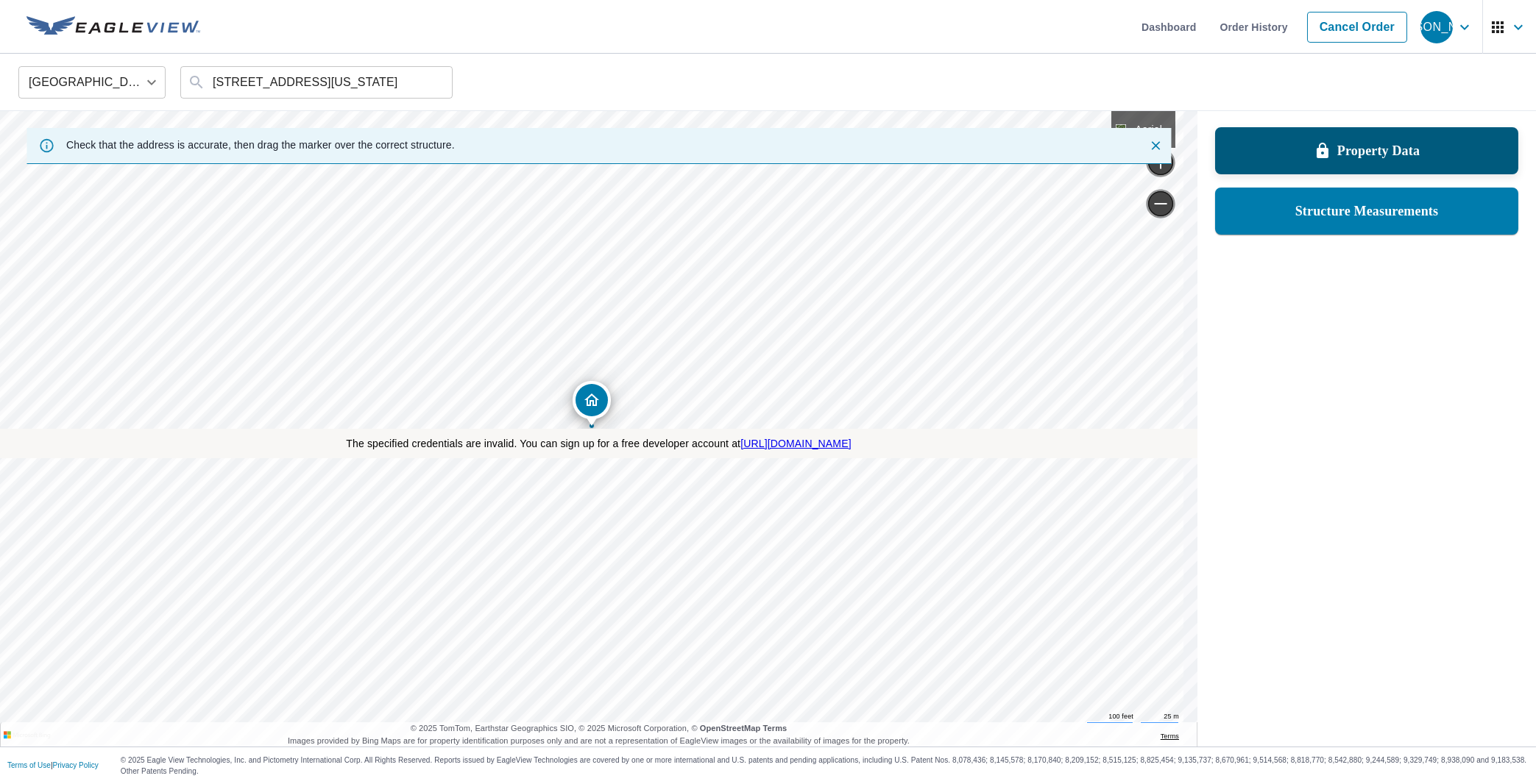
click at [1366, 161] on div "Property Data" at bounding box center [1367, 150] width 265 height 26
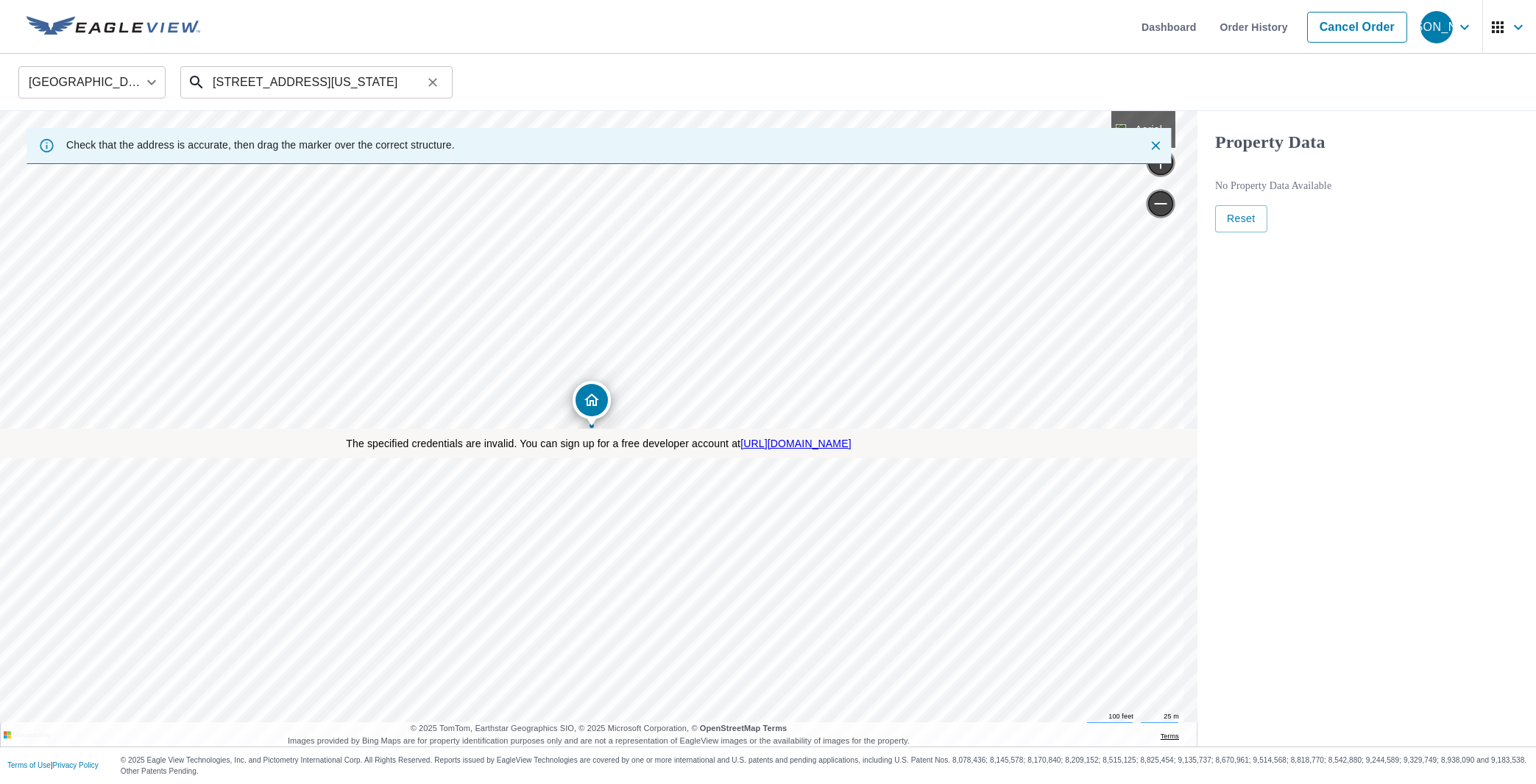
click at [340, 77] on input "[STREET_ADDRESS][US_STATE]" at bounding box center [317, 82] width 210 height 41
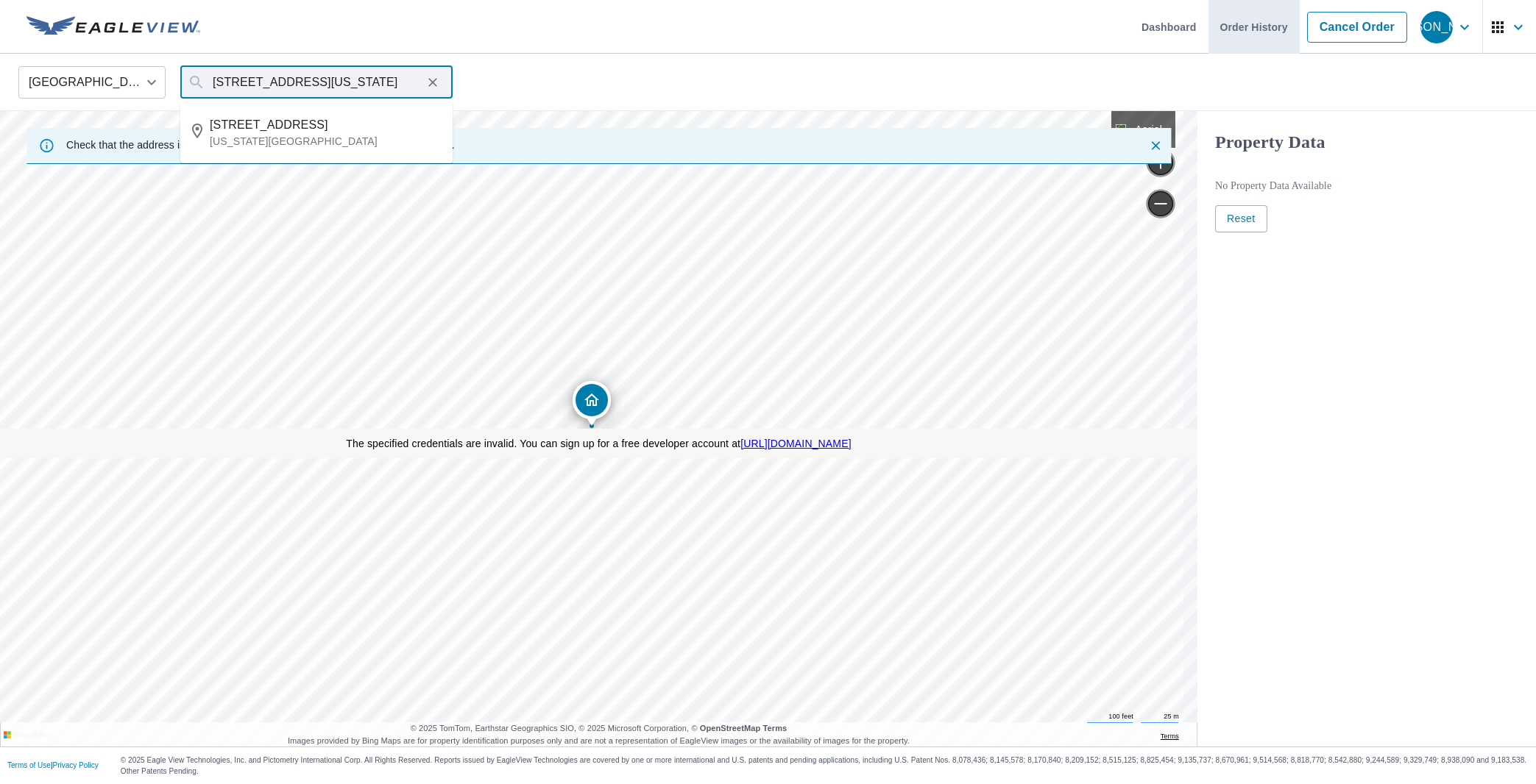
click at [1240, 35] on link "Order History" at bounding box center [1254, 27] width 92 height 54
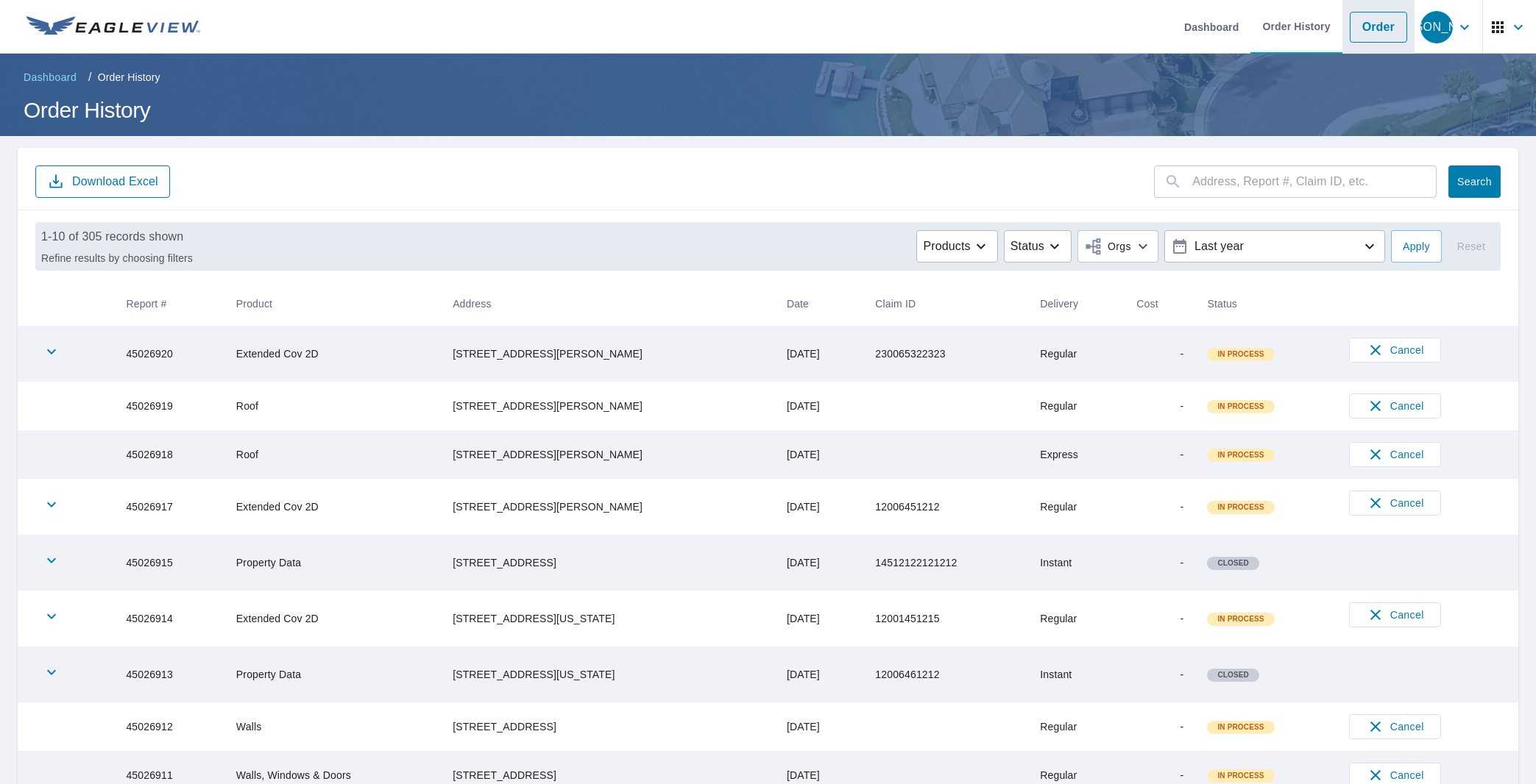
click at [1378, 30] on link "Order" at bounding box center [1377, 27] width 57 height 31
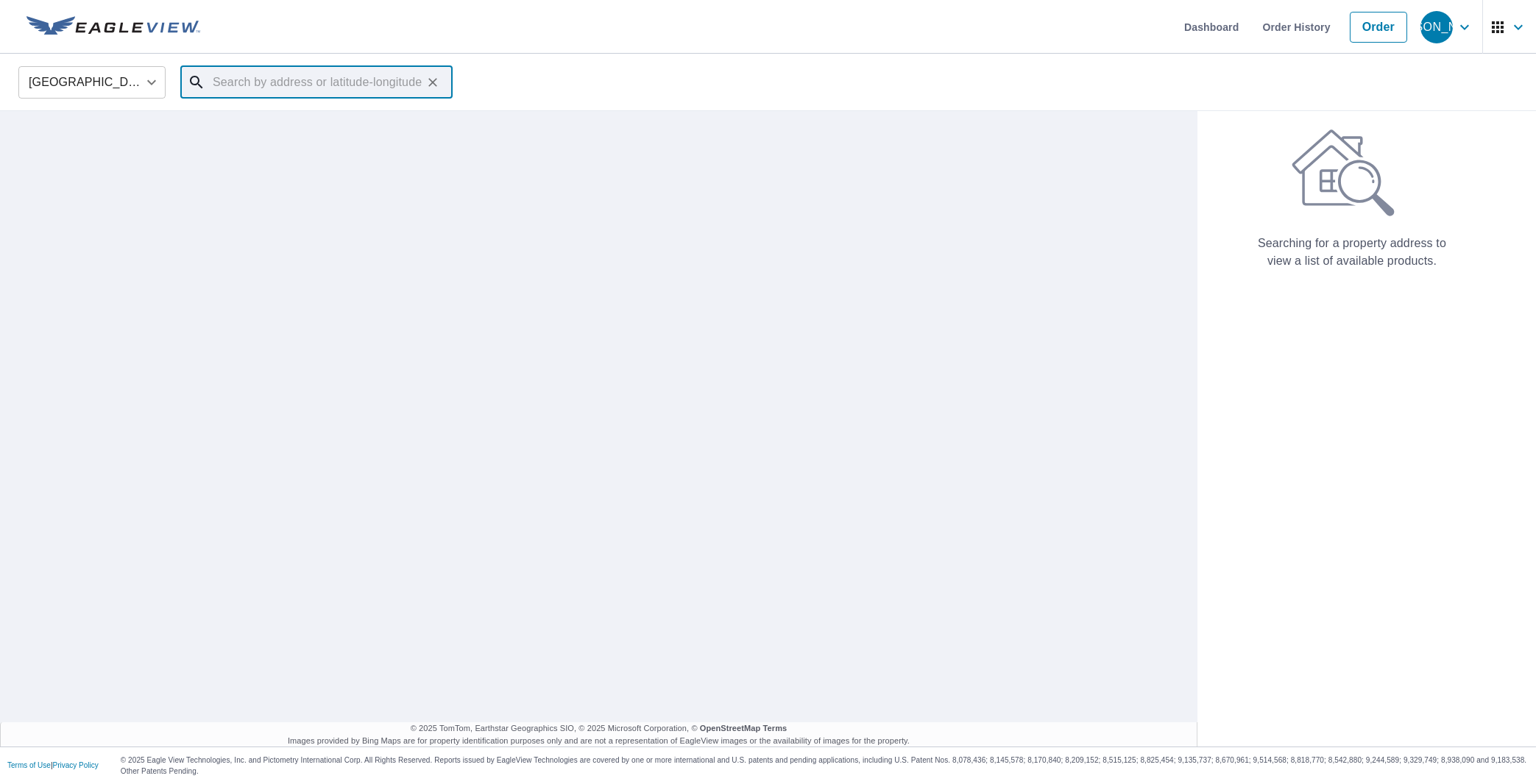
click at [316, 84] on input "text" at bounding box center [317, 82] width 210 height 41
paste input "[STREET_ADDRESS][US_STATE]"
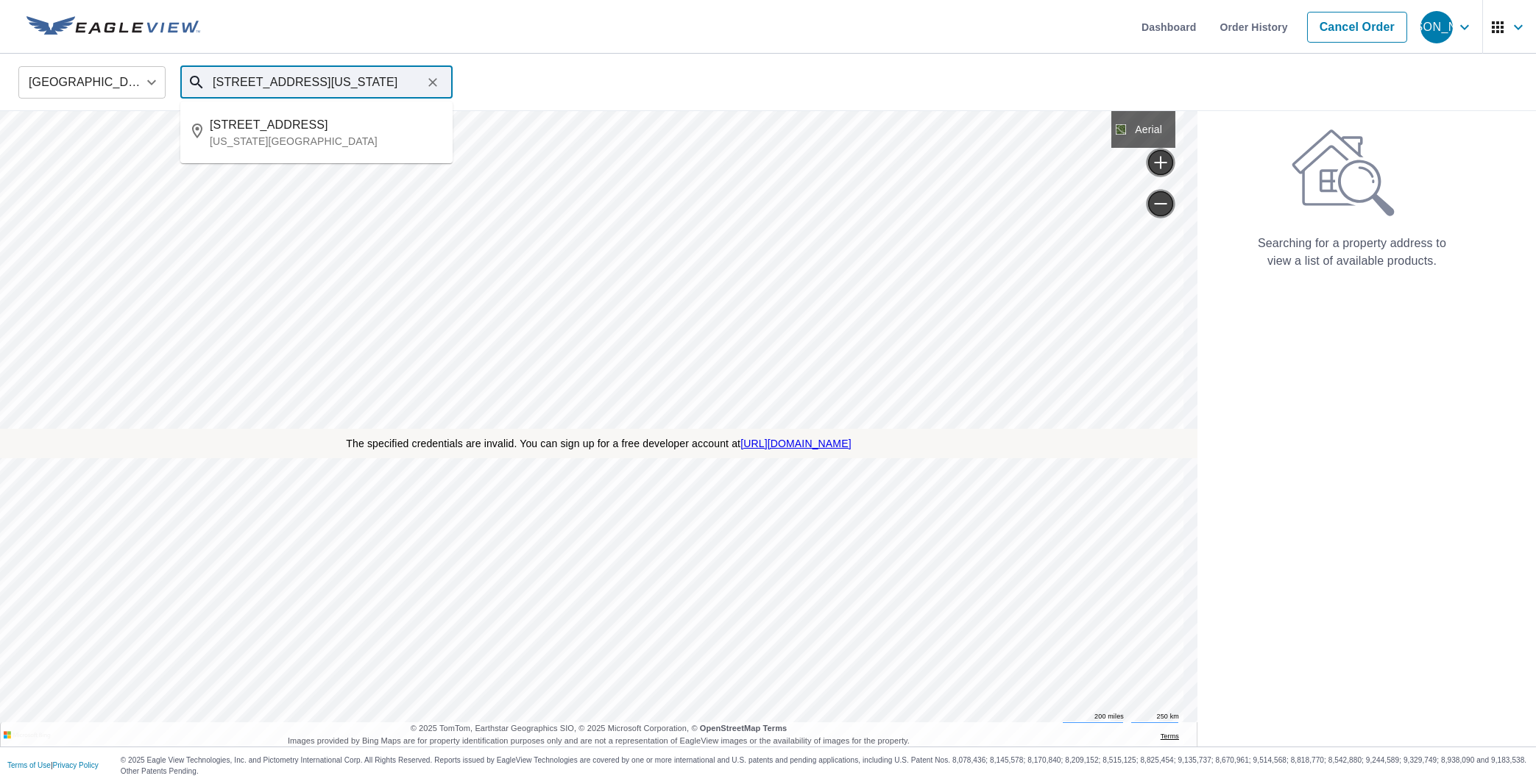
drag, startPoint x: 227, startPoint y: 80, endPoint x: 551, endPoint y: 102, distance: 324.7
click at [422, 102] on input "[STREET_ADDRESS][US_STATE]" at bounding box center [317, 82] width 210 height 41
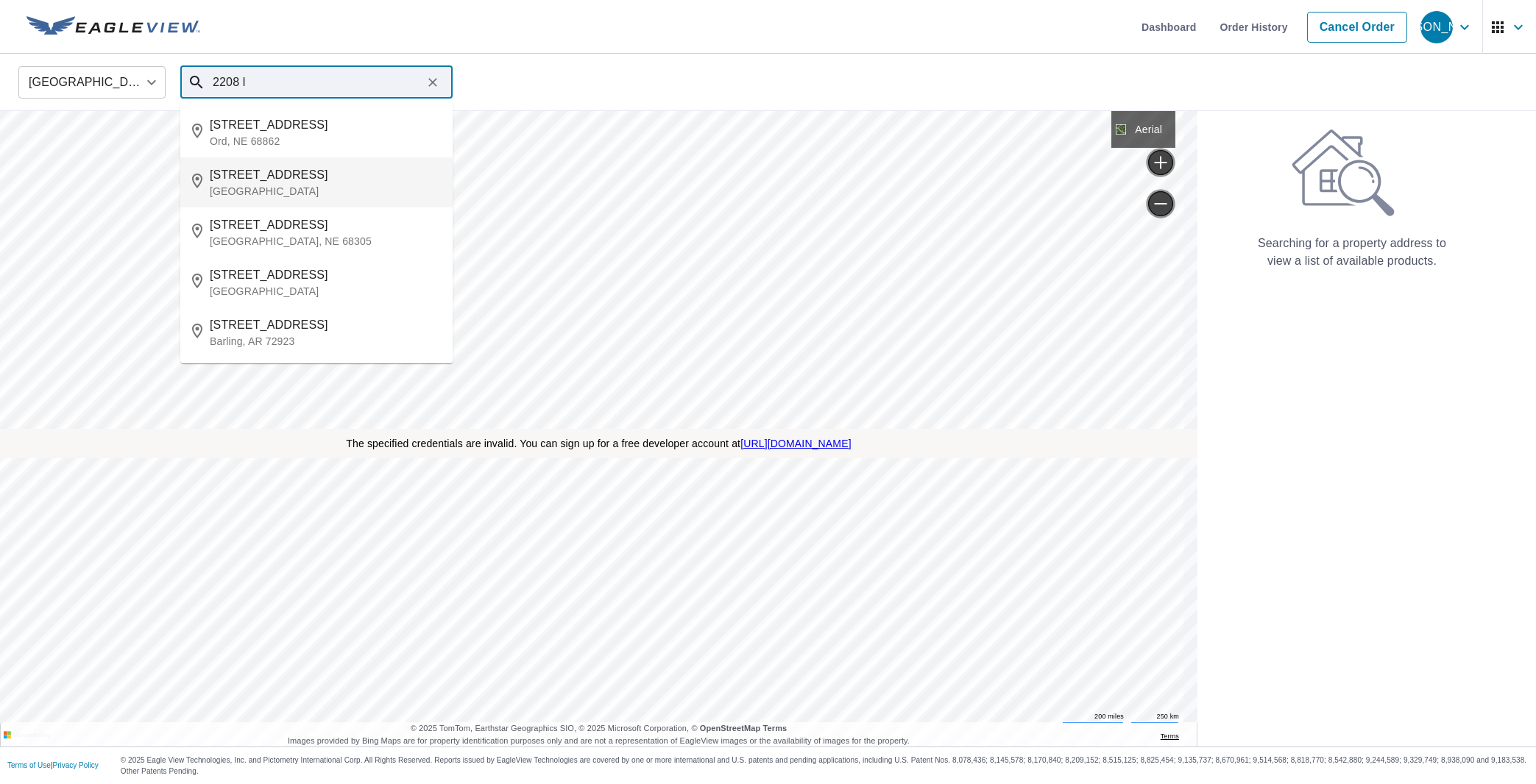
click at [265, 191] on p "[GEOGRAPHIC_DATA]" at bounding box center [325, 191] width 231 height 15
type input "[STREET_ADDRESS]"
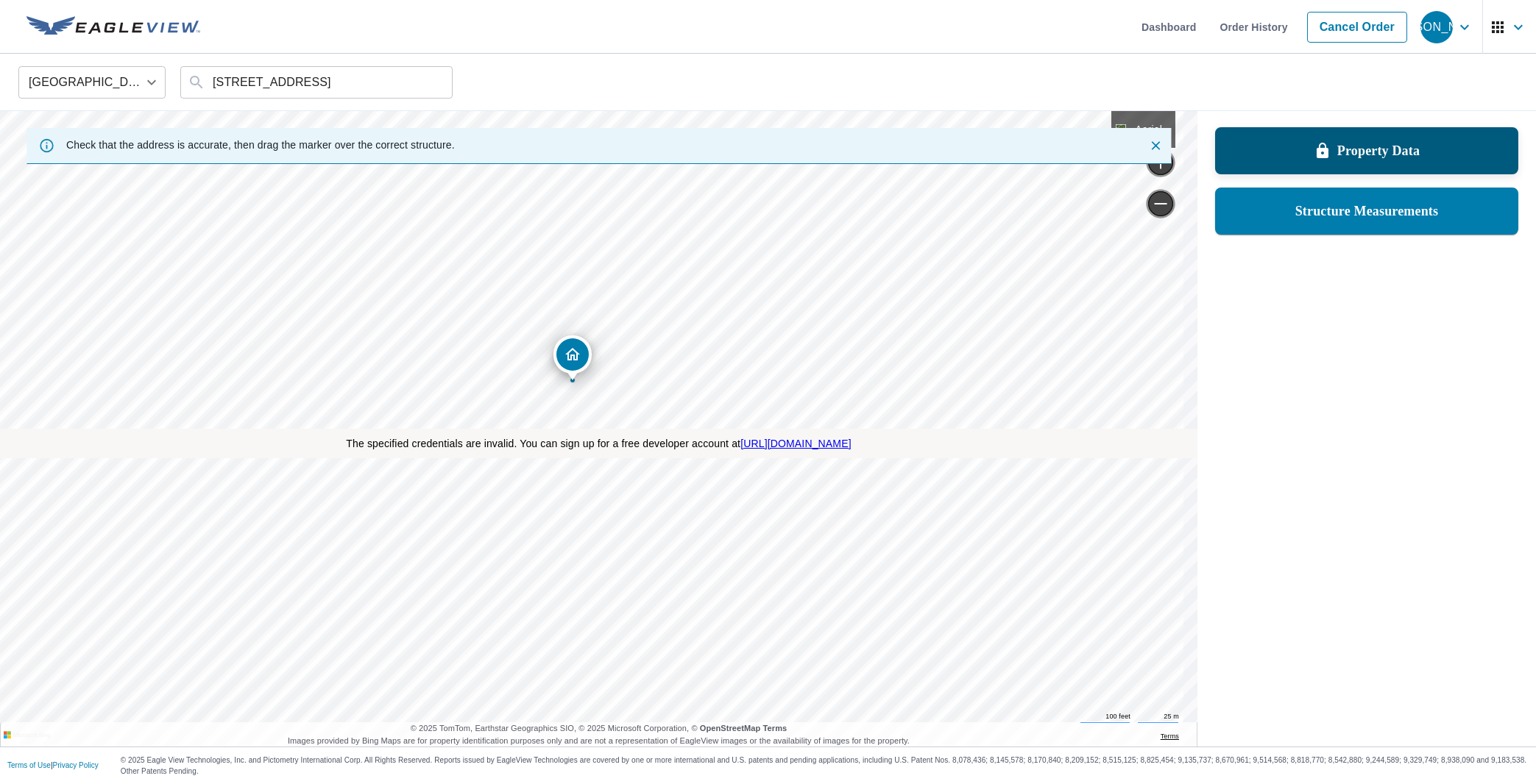
click at [1341, 155] on p "Property Data" at bounding box center [1378, 150] width 82 height 18
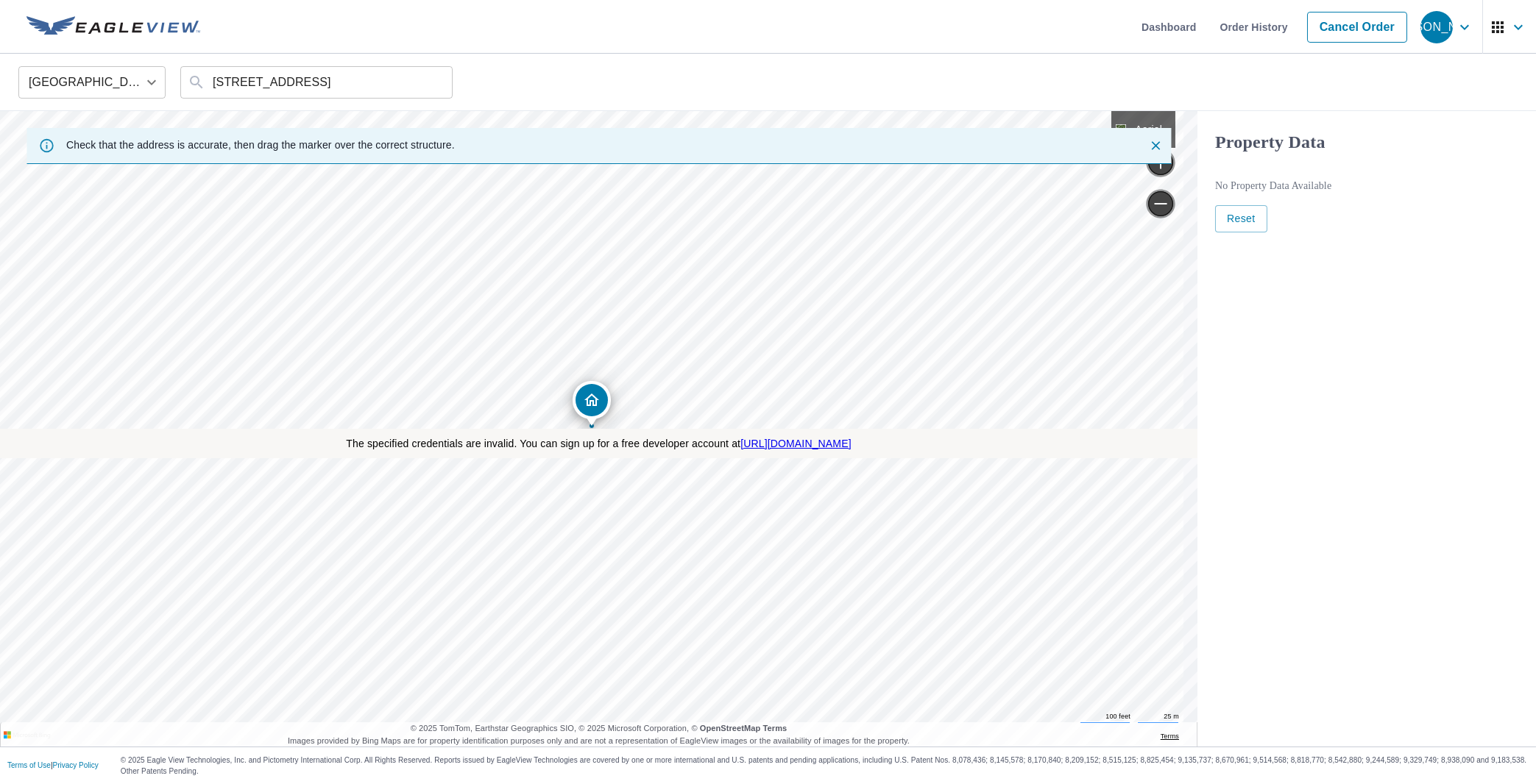
click at [1405, 425] on div "Property Data No property data available Reset" at bounding box center [1366, 428] width 338 height 636
click at [1318, 509] on div "Property Data No property data available Reset" at bounding box center [1366, 428] width 338 height 636
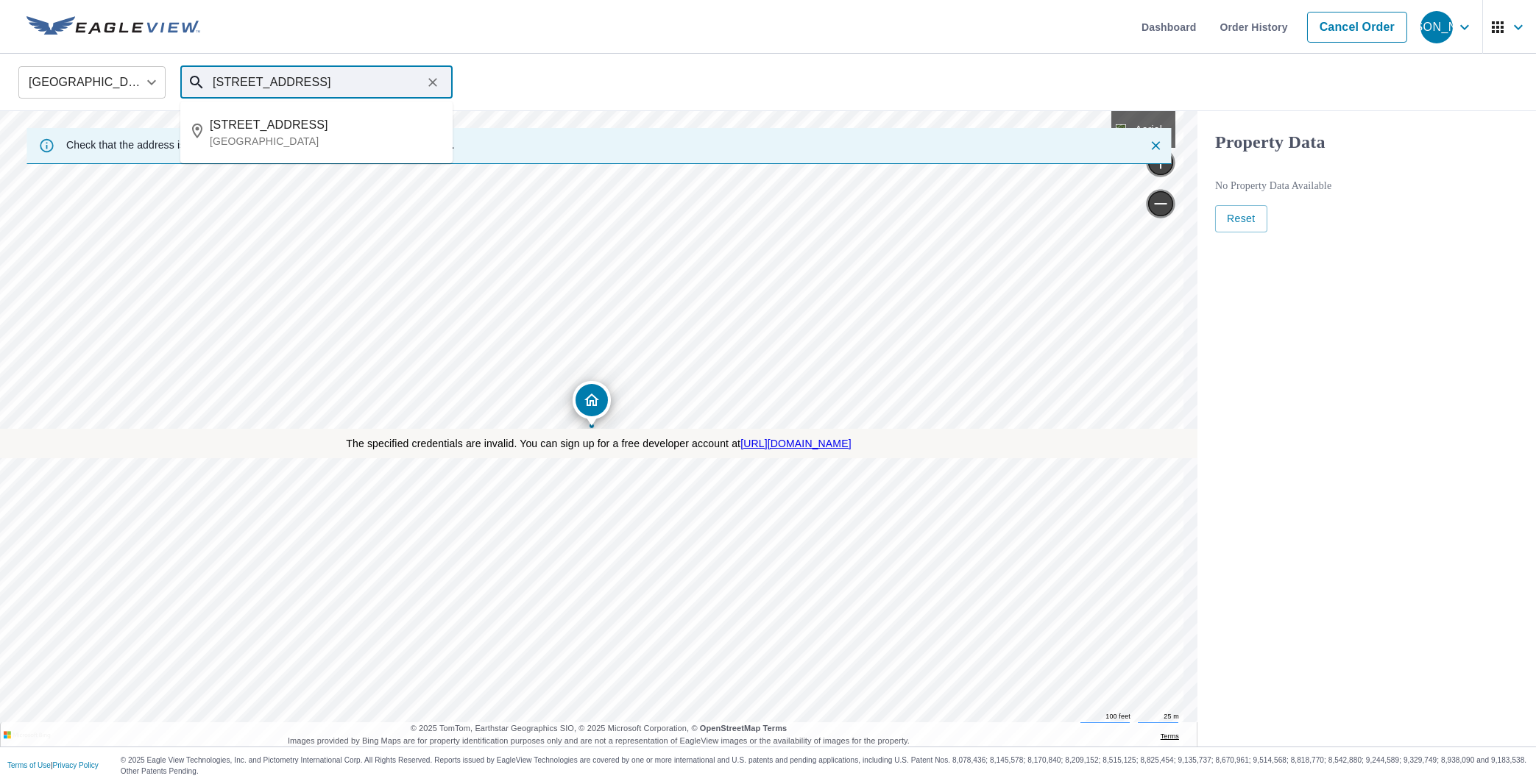
drag, startPoint x: 398, startPoint y: 91, endPoint x: 113, endPoint y: 101, distance: 285.2
click at [213, 101] on input "[STREET_ADDRESS]" at bounding box center [317, 82] width 210 height 41
